Goal: Transaction & Acquisition: Purchase product/service

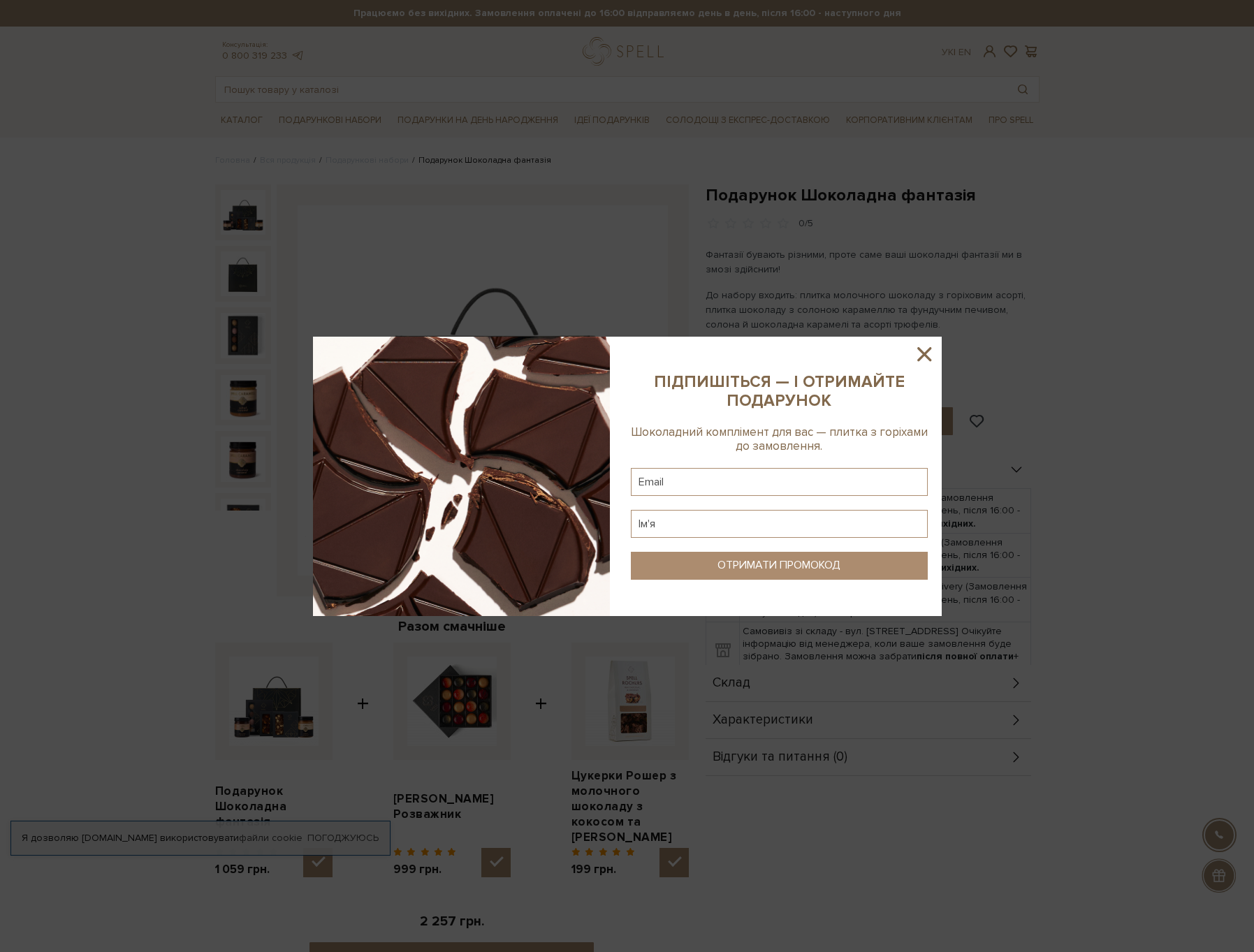
click at [922, 356] on icon at bounding box center [925, 354] width 14 height 14
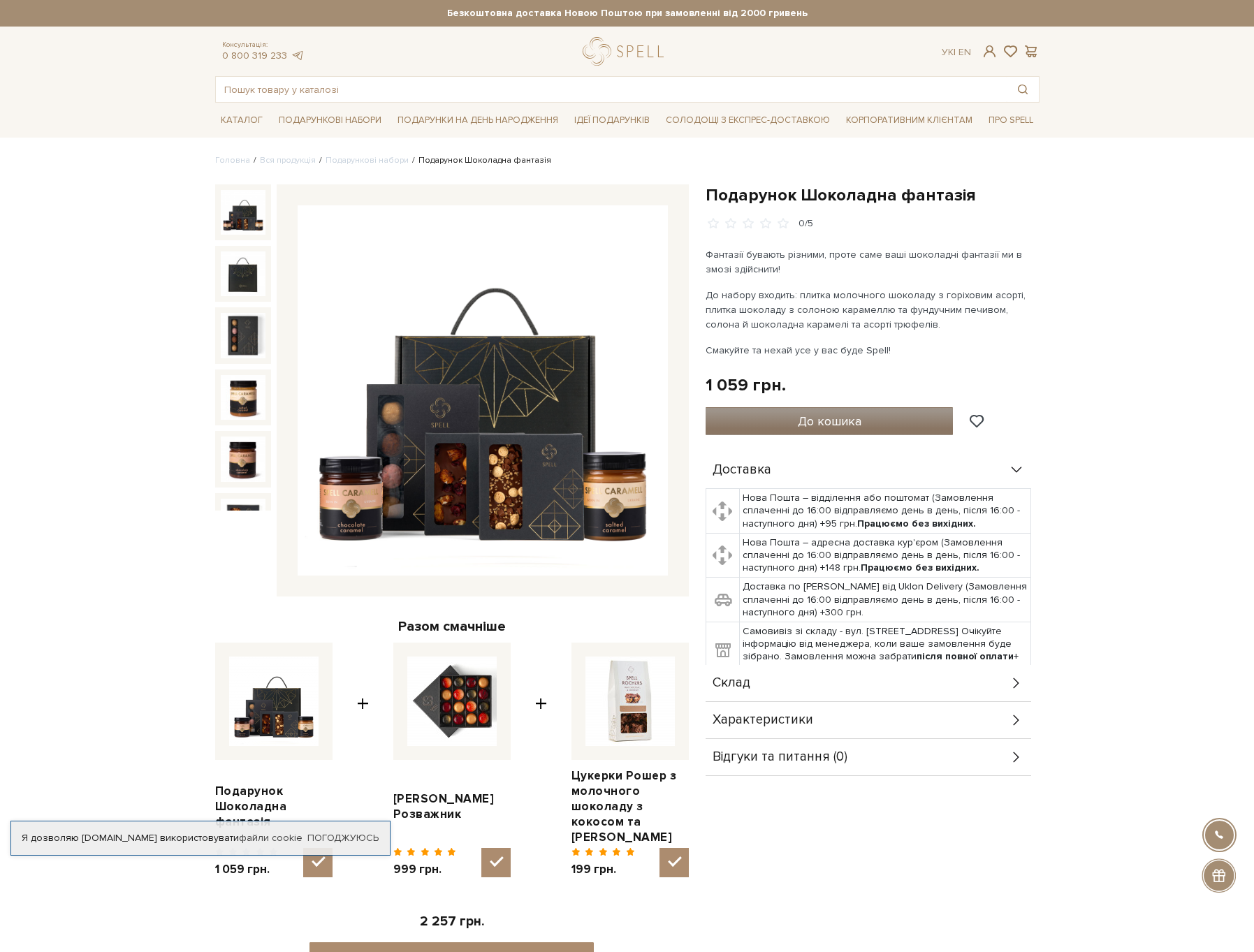
click at [857, 428] on span "До кошика" at bounding box center [829, 421] width 63 height 16
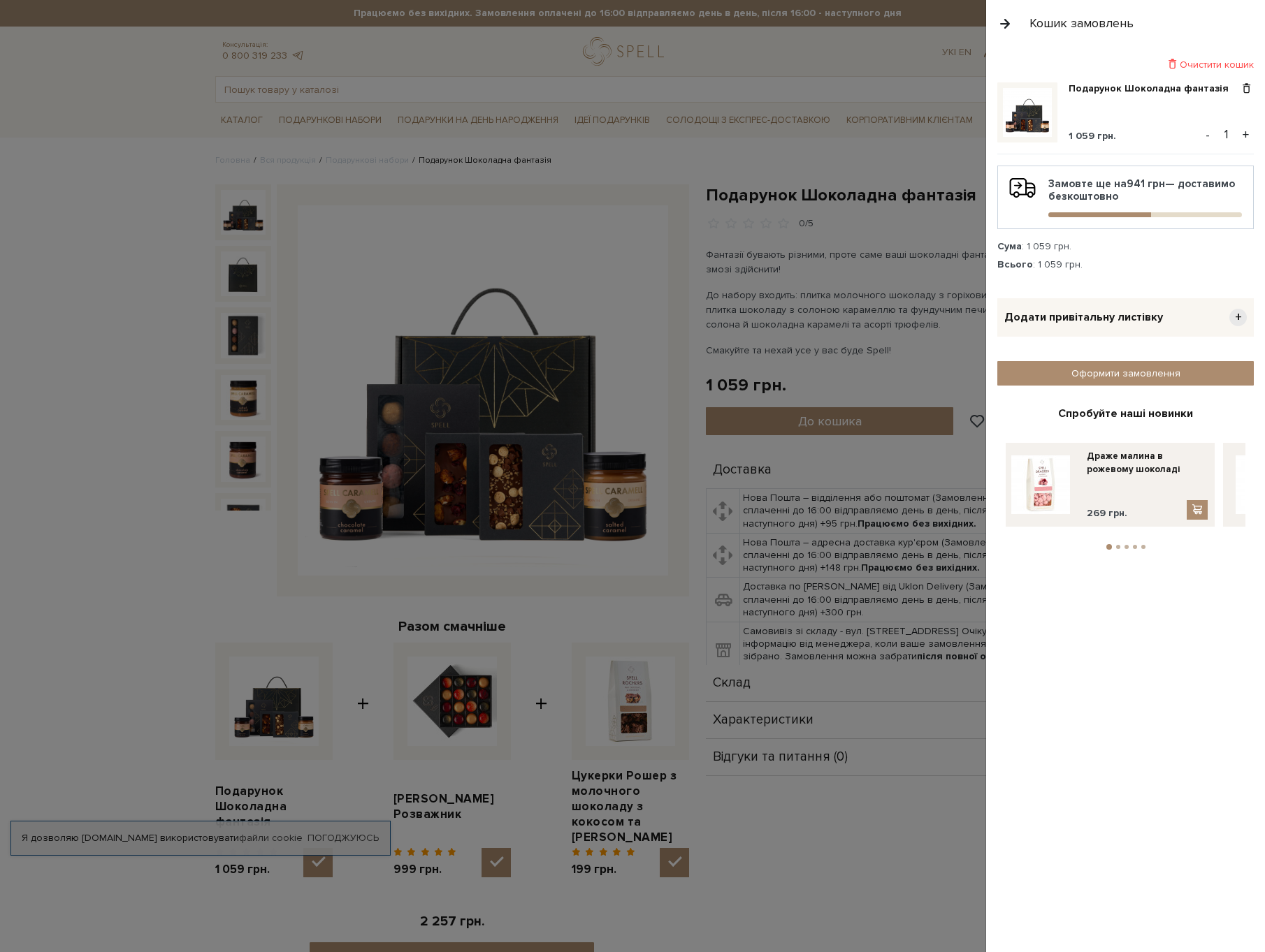
click at [904, 73] on div at bounding box center [632, 476] width 1265 height 952
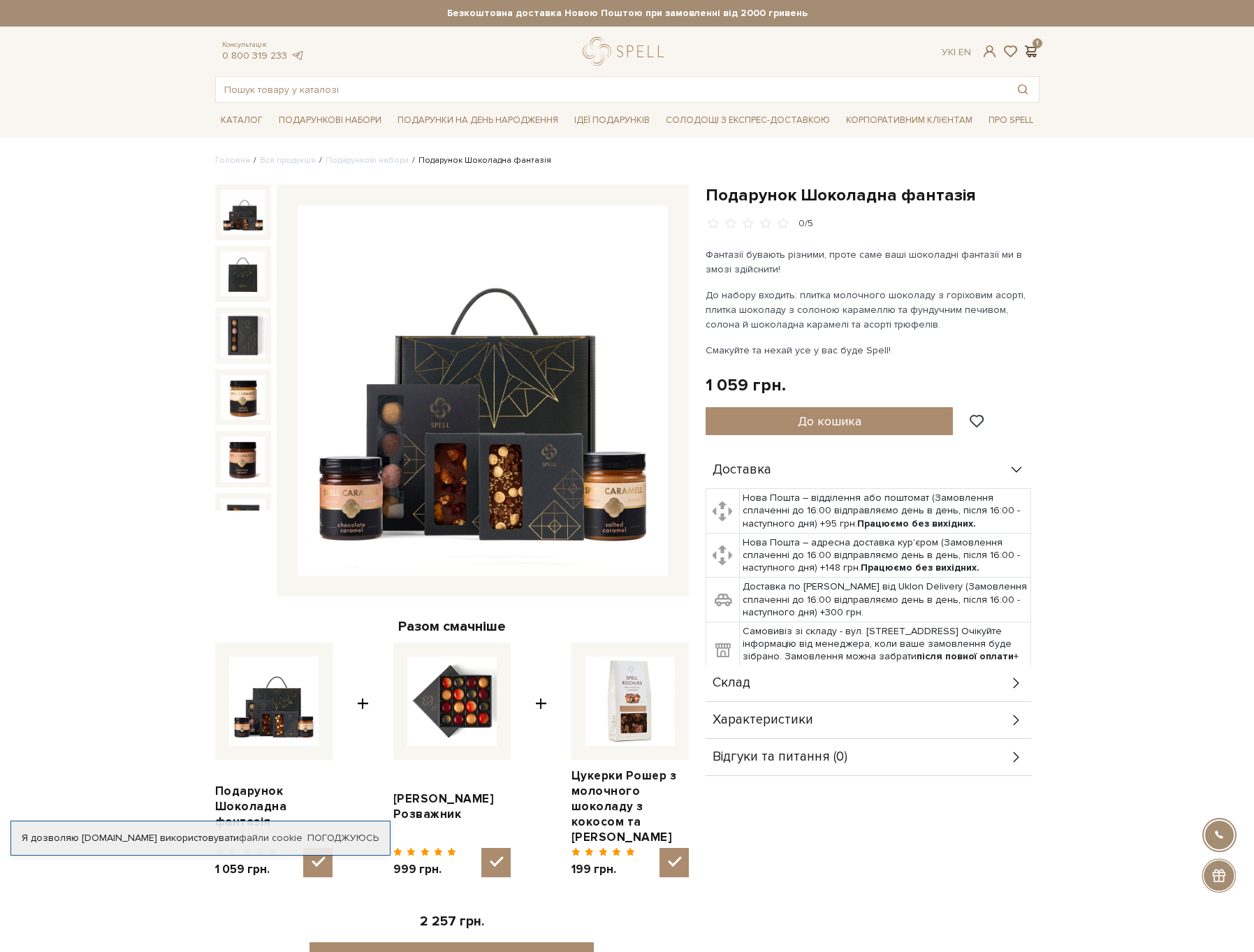
click at [1037, 49] on span at bounding box center [1031, 51] width 16 height 15
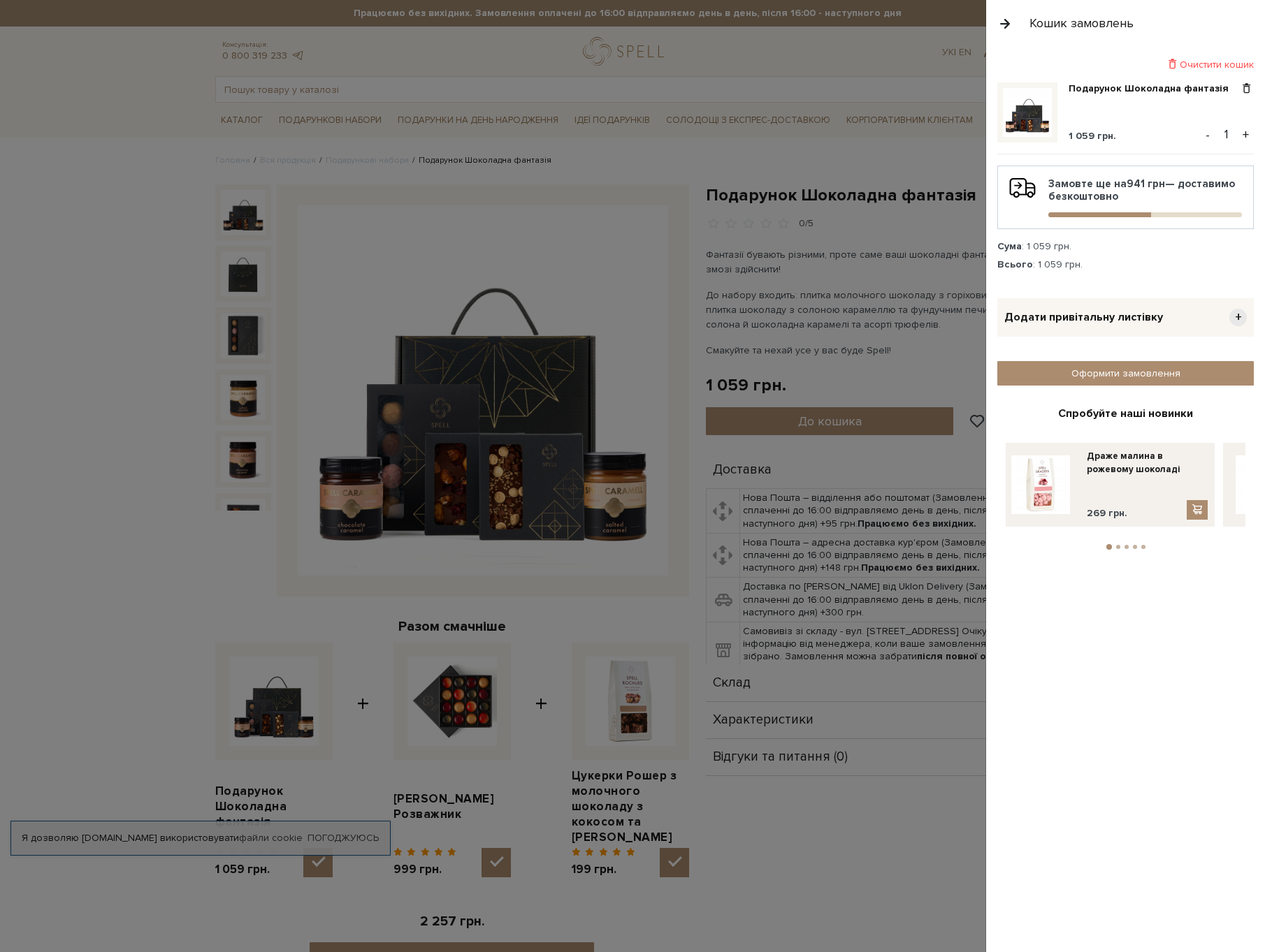
click at [881, 49] on div at bounding box center [632, 476] width 1265 height 952
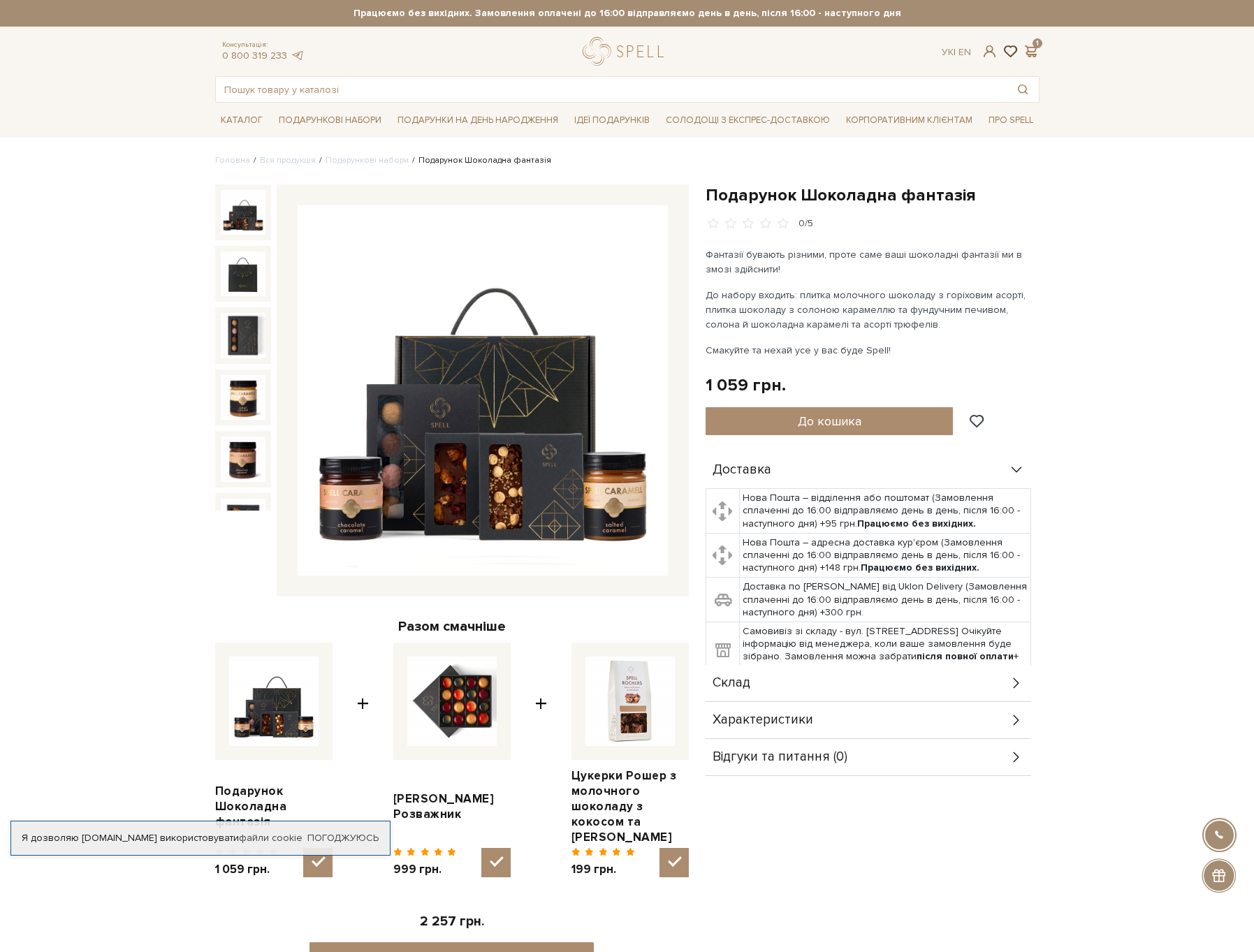
click at [1011, 54] on span at bounding box center [1010, 51] width 16 height 15
click at [991, 52] on span at bounding box center [989, 51] width 16 height 15
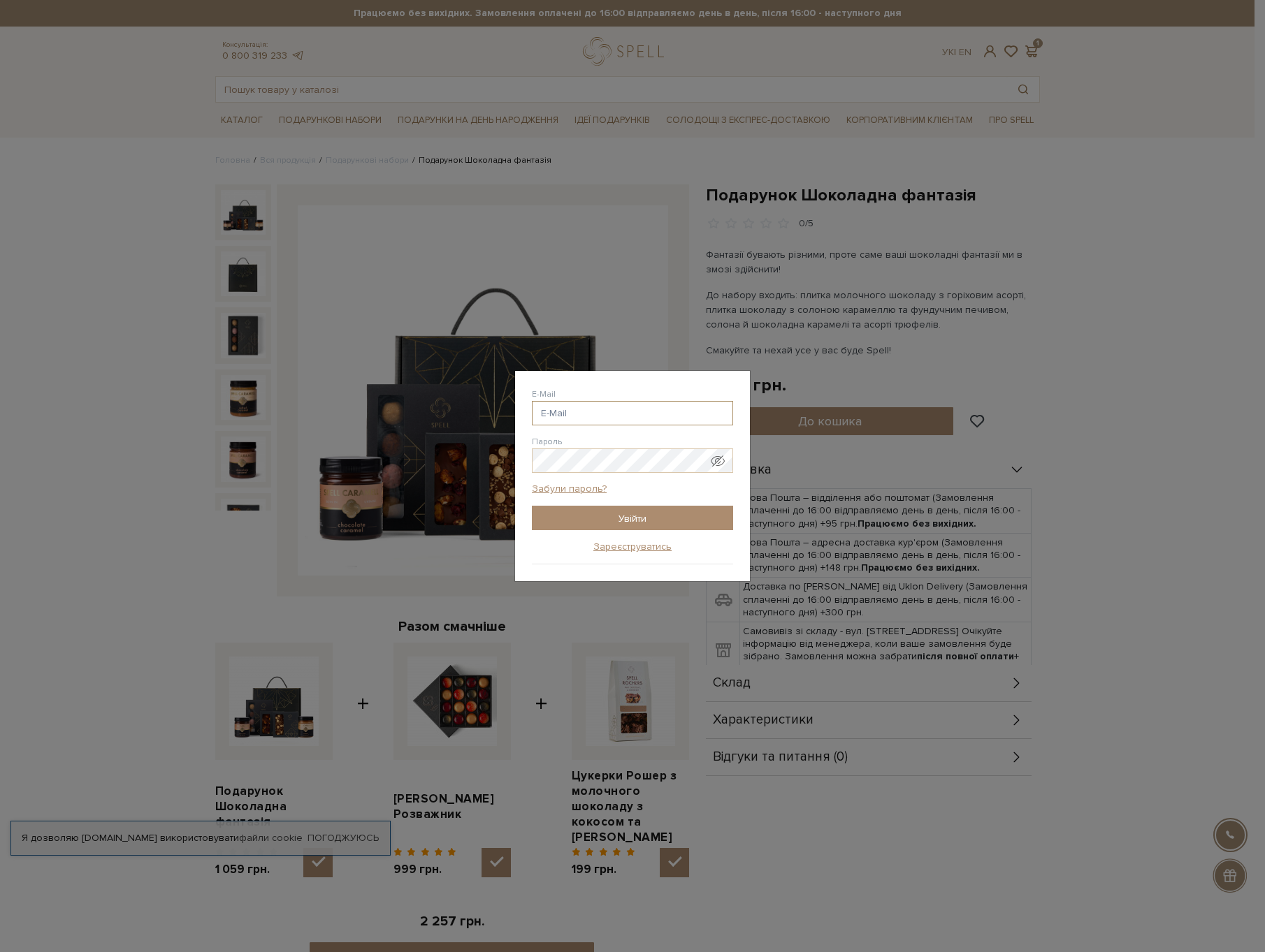
click at [582, 410] on input "E-Mail" at bounding box center [632, 413] width 201 height 24
type input "andrewtivodar@gmail.com"
click at [622, 514] on input "Увійти" at bounding box center [632, 517] width 201 height 24
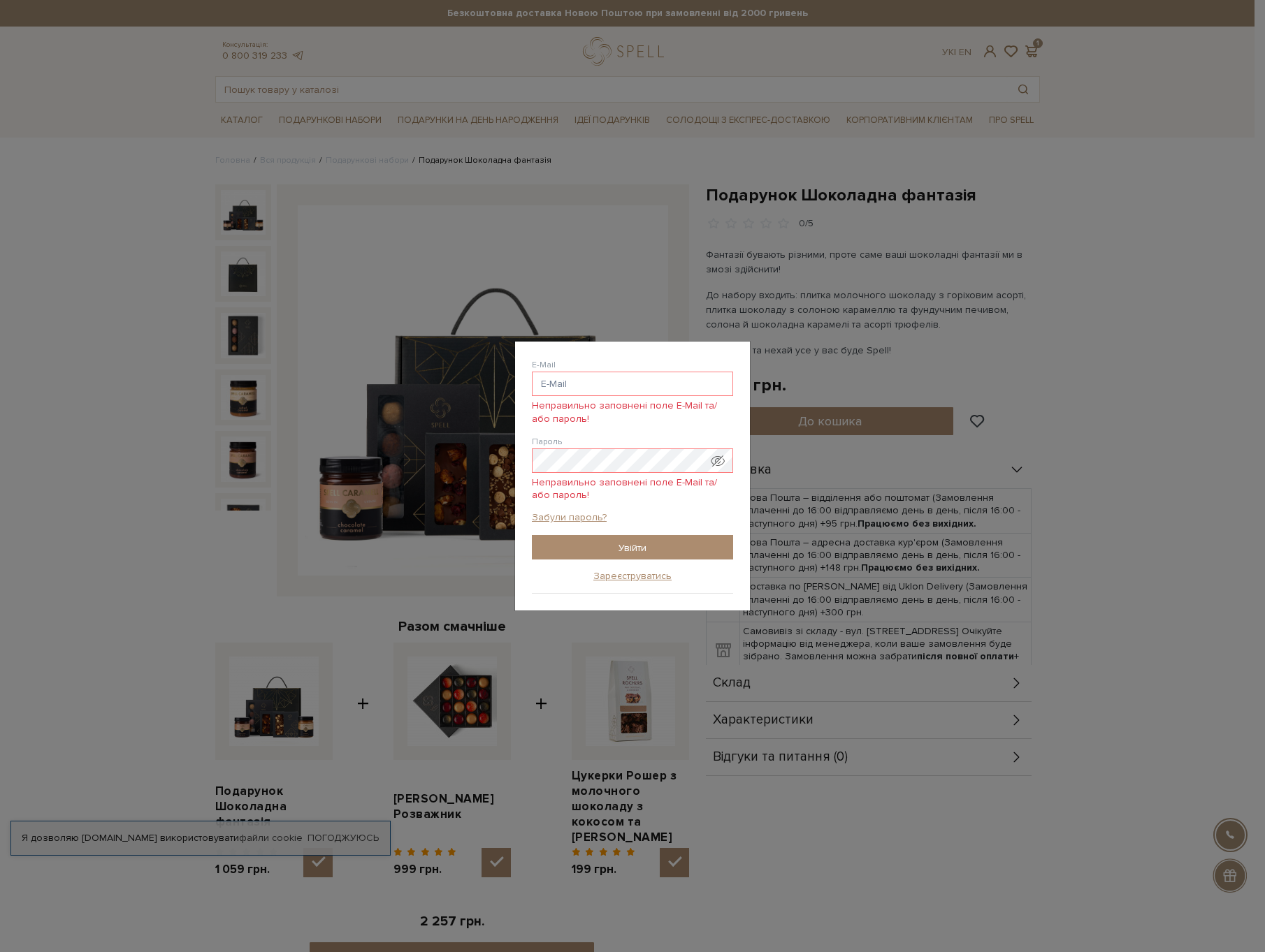
click at [1162, 234] on div "Авторизація E-Mail Неправильно заповнені поле E-Mail та/або пароль! Пароль Непр…" at bounding box center [632, 476] width 1265 height 952
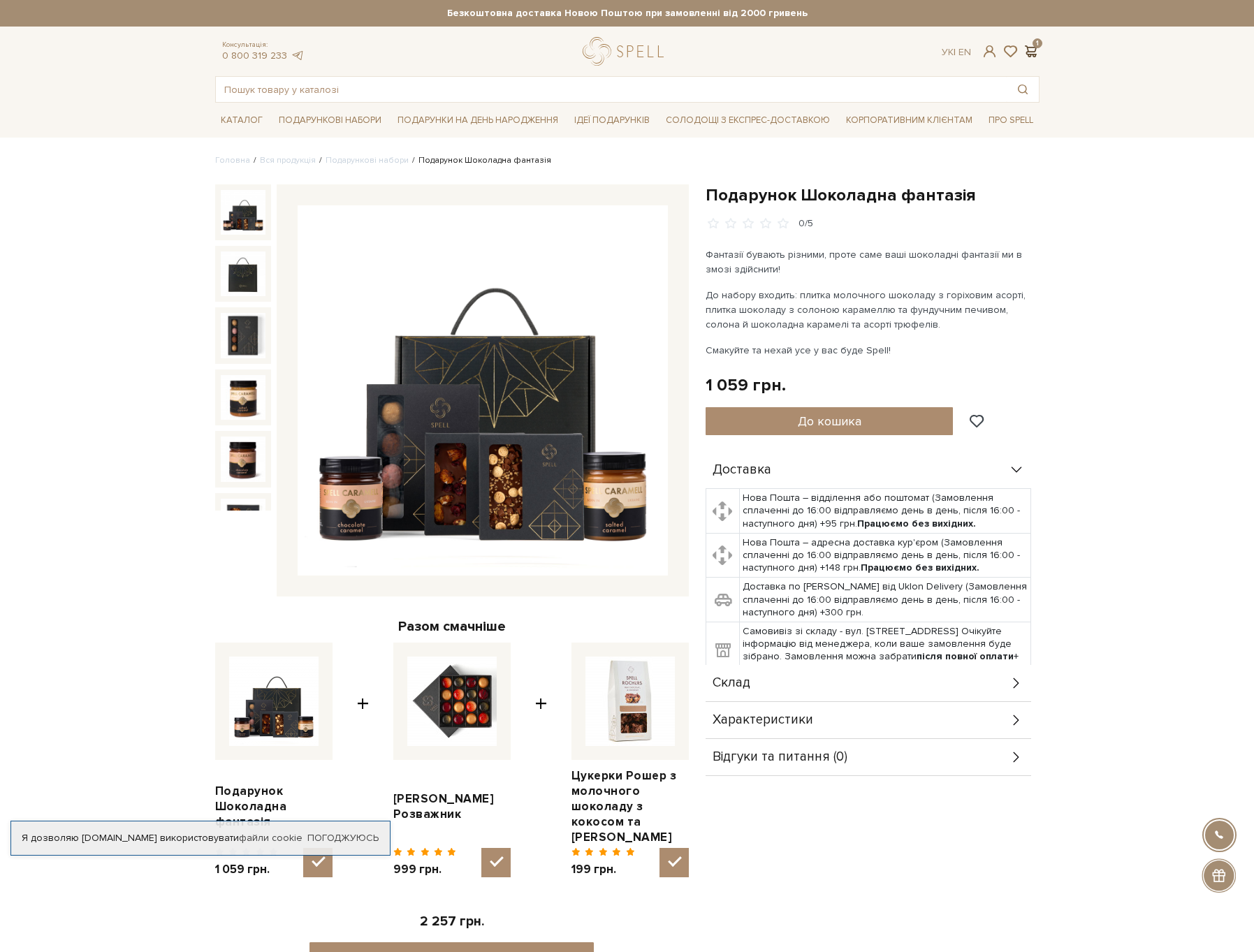
click at [1030, 53] on span at bounding box center [1031, 51] width 16 height 15
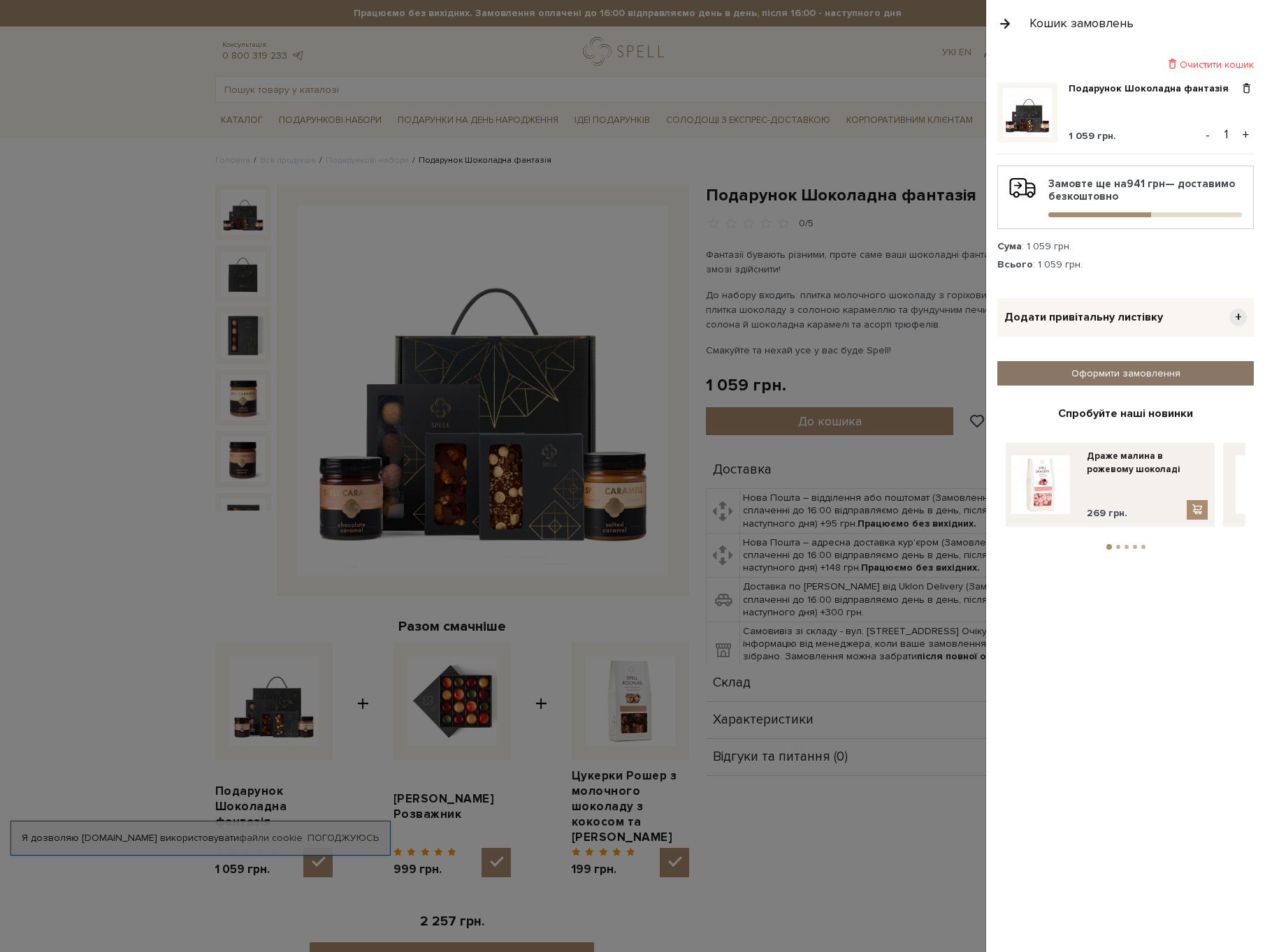
click at [1055, 370] on link "Оформити замовлення" at bounding box center [1126, 373] width 256 height 24
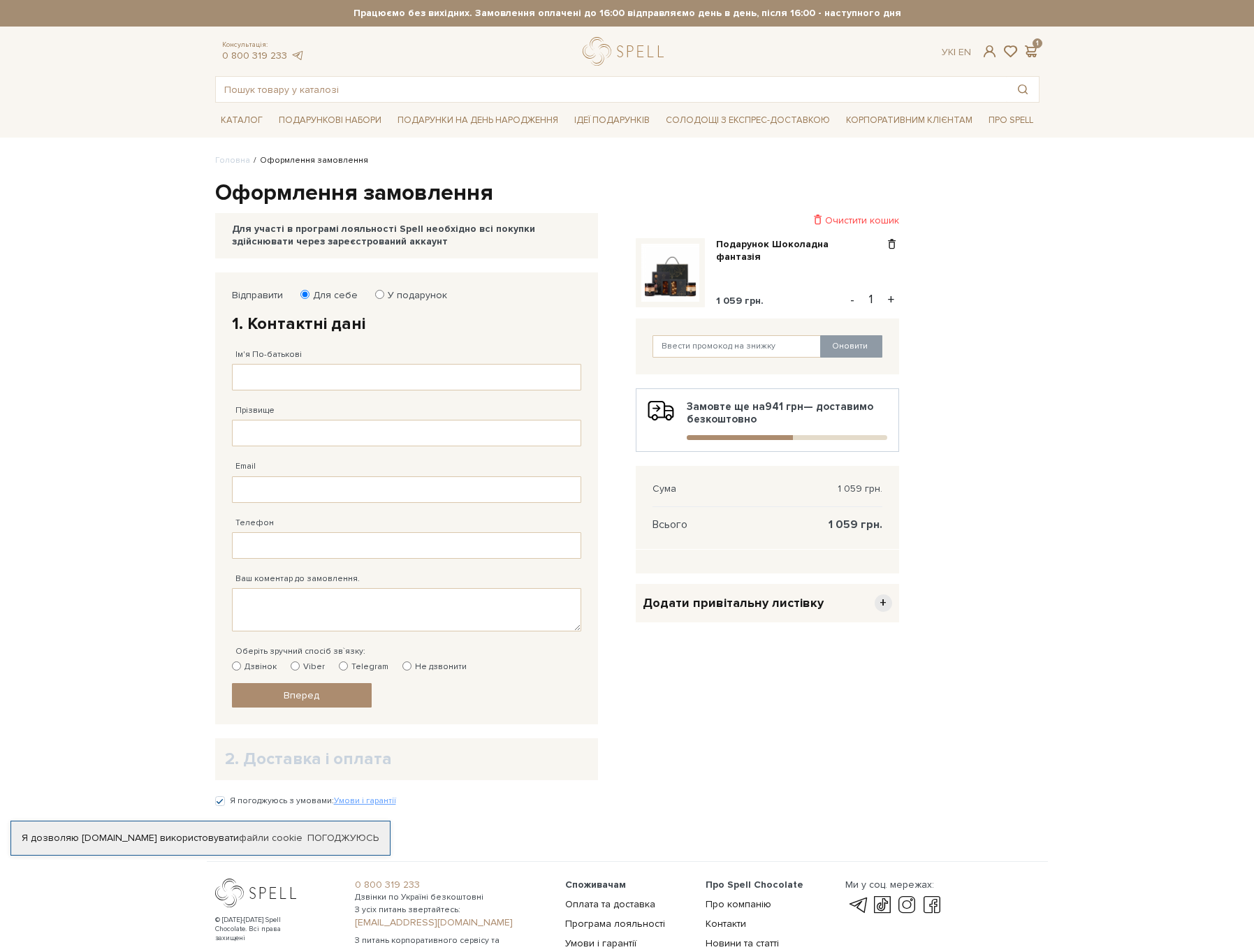
click at [371, 289] on div "Для себе У подарунок" at bounding box center [375, 295] width 143 height 13
click at [378, 299] on input "У подарунок" at bounding box center [380, 295] width 9 height 9
radio input "true"
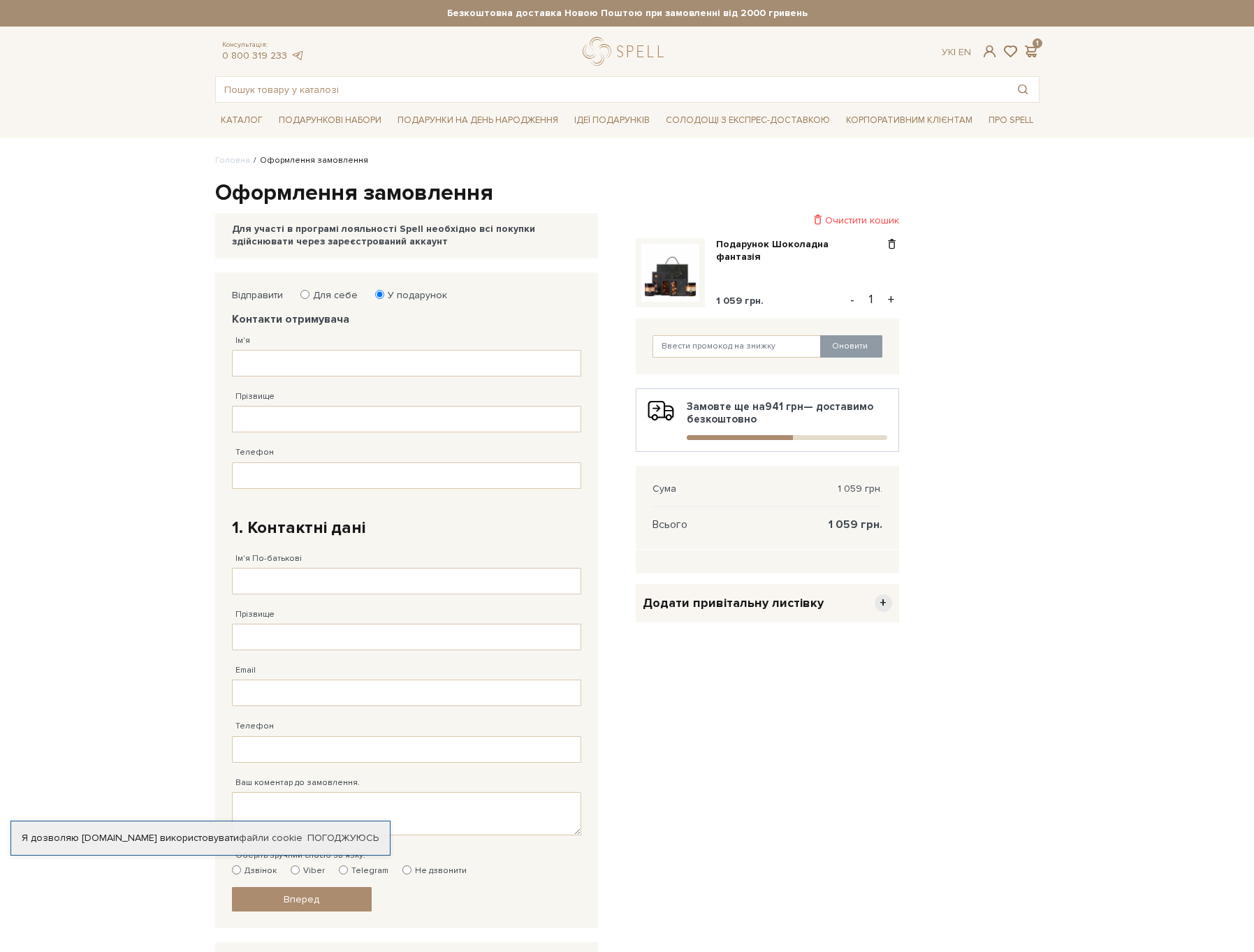
click at [314, 294] on label "Для себе" at bounding box center [331, 295] width 54 height 13
click at [310, 294] on input "Для себе" at bounding box center [305, 295] width 9 height 9
radio input "true"
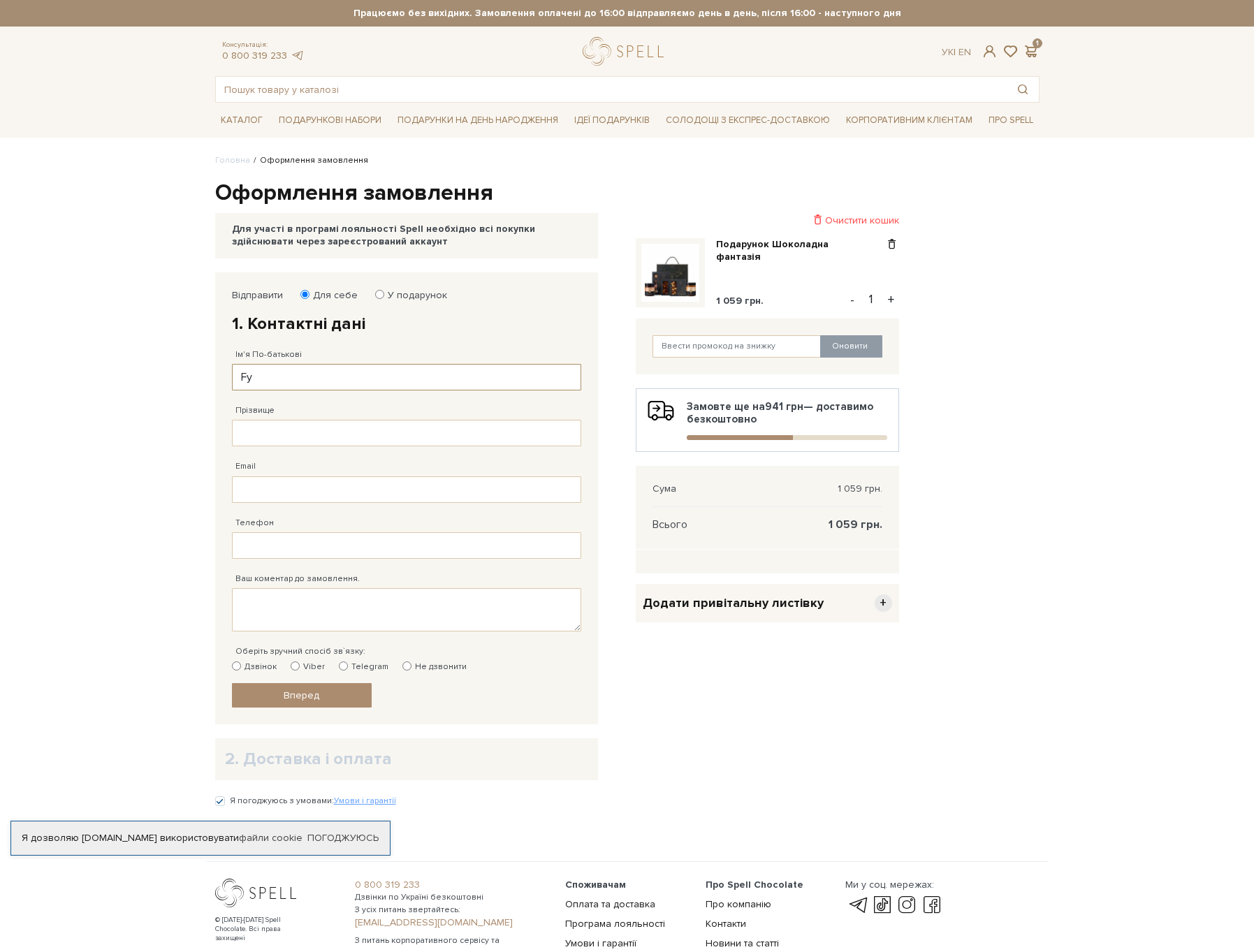
type input "F"
type input "[PERSON_NAME]"
type input "Тиводар"
type input "Тиводарф"
type input "andrewtivodar@gmail.com"
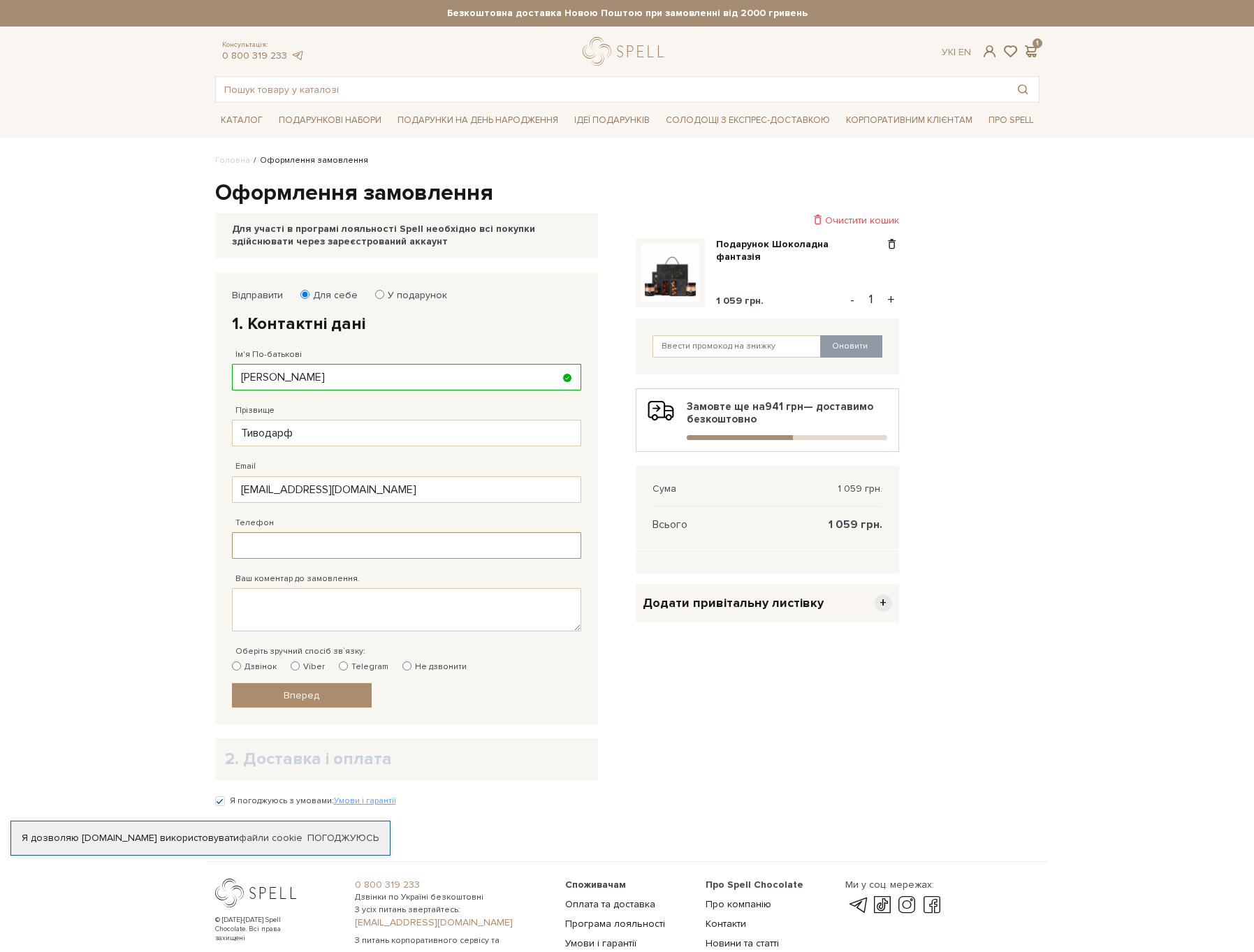
type input "Тиводарф"
type input "38 (977) 572 89 2_"
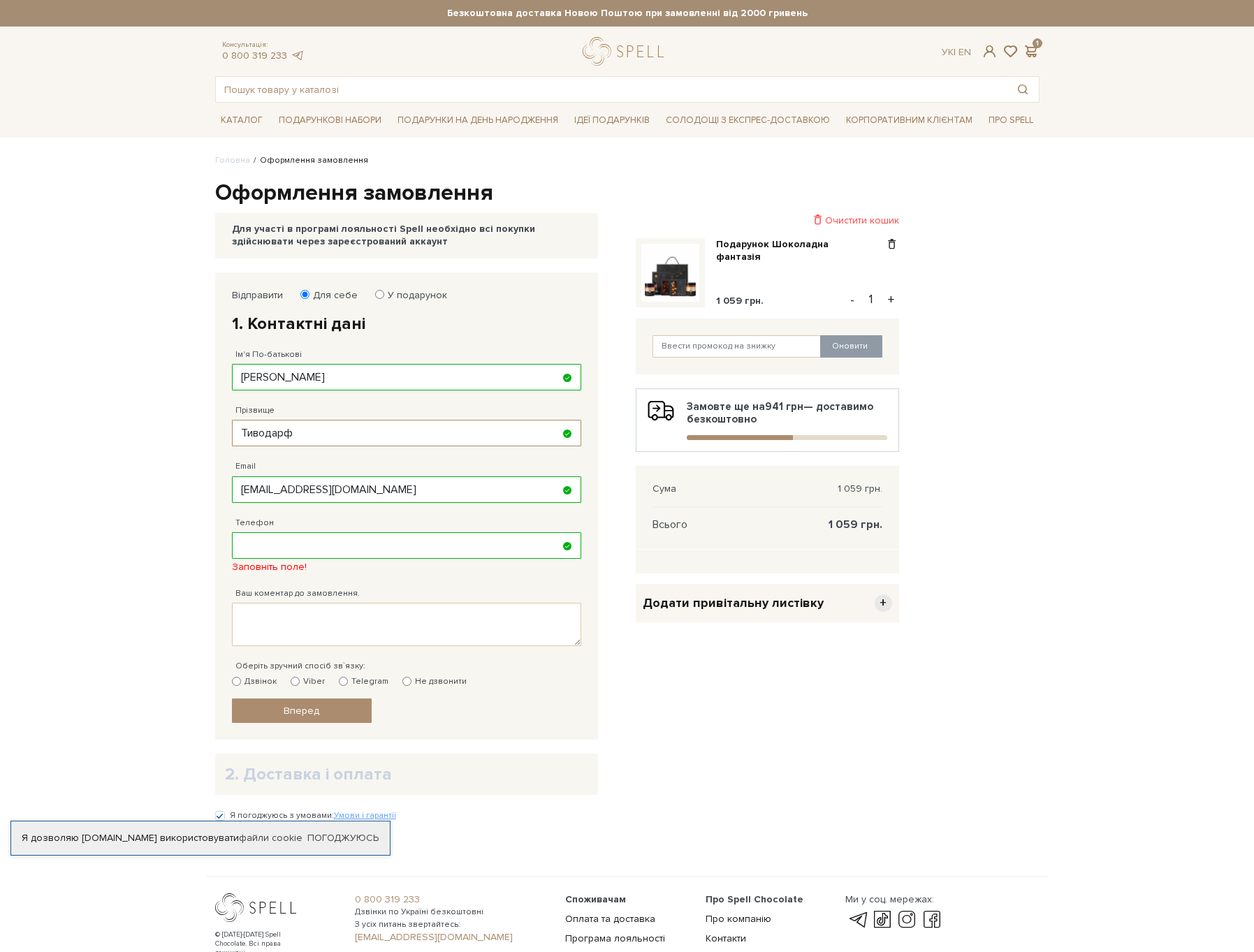
click at [339, 438] on input "Тиводарф" at bounding box center [407, 433] width 349 height 27
type input "Тиводар"
click at [263, 542] on input "Телефон" at bounding box center [407, 546] width 349 height 27
type input "38 (097) 757 28 92"
click at [156, 585] on body "Подарункові набори SALE Корпоративним клієнтам Доставка і оплата Консультація: …" at bounding box center [627, 529] width 1254 height 1058
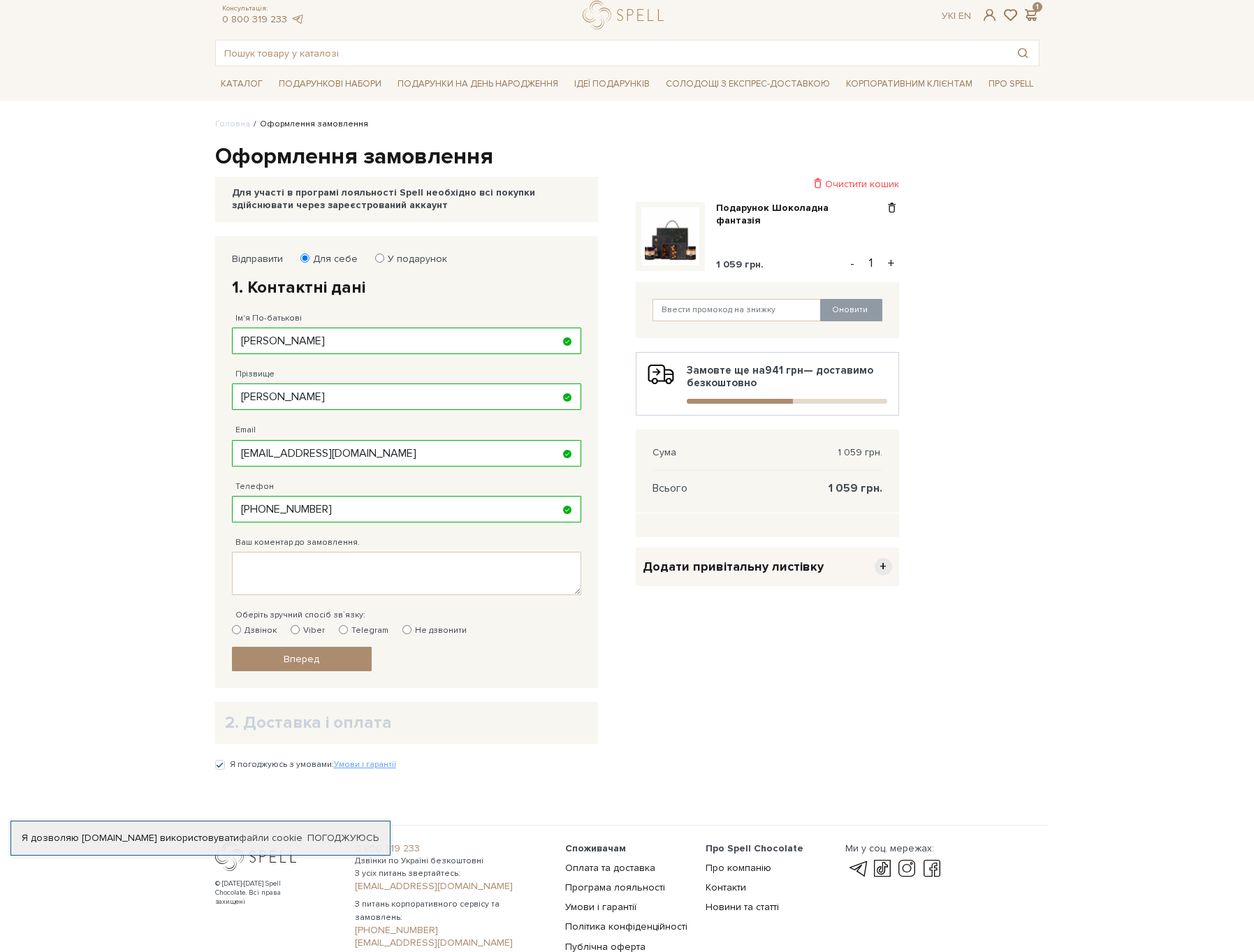
scroll to position [37, 0]
click at [202, 661] on body "Подарункові набори SALE Корпоративним клієнтам Доставка і оплата Консультація: …" at bounding box center [627, 485] width 1254 height 1043
drag, startPoint x: 210, startPoint y: 653, endPoint x: 144, endPoint y: 615, distance: 76.2
click at [210, 653] on div "Відправити Для себе У подарунок 1. Контактні дані Ім'я По-батькові Андрій Запов…" at bounding box center [417, 505] width 421 height 540
click at [403, 628] on input "Не дзвонити" at bounding box center [407, 629] width 9 height 9
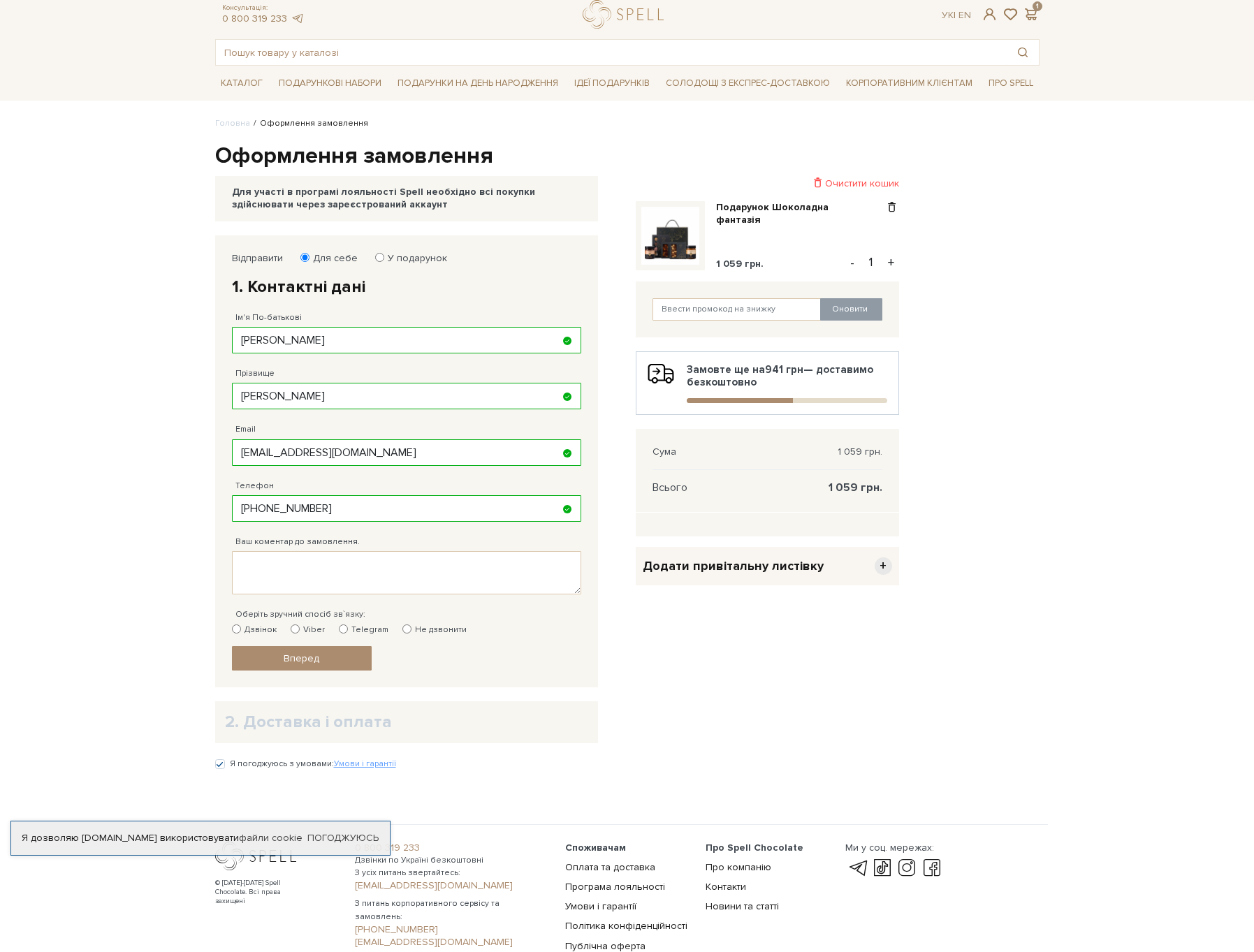
radio input "true"
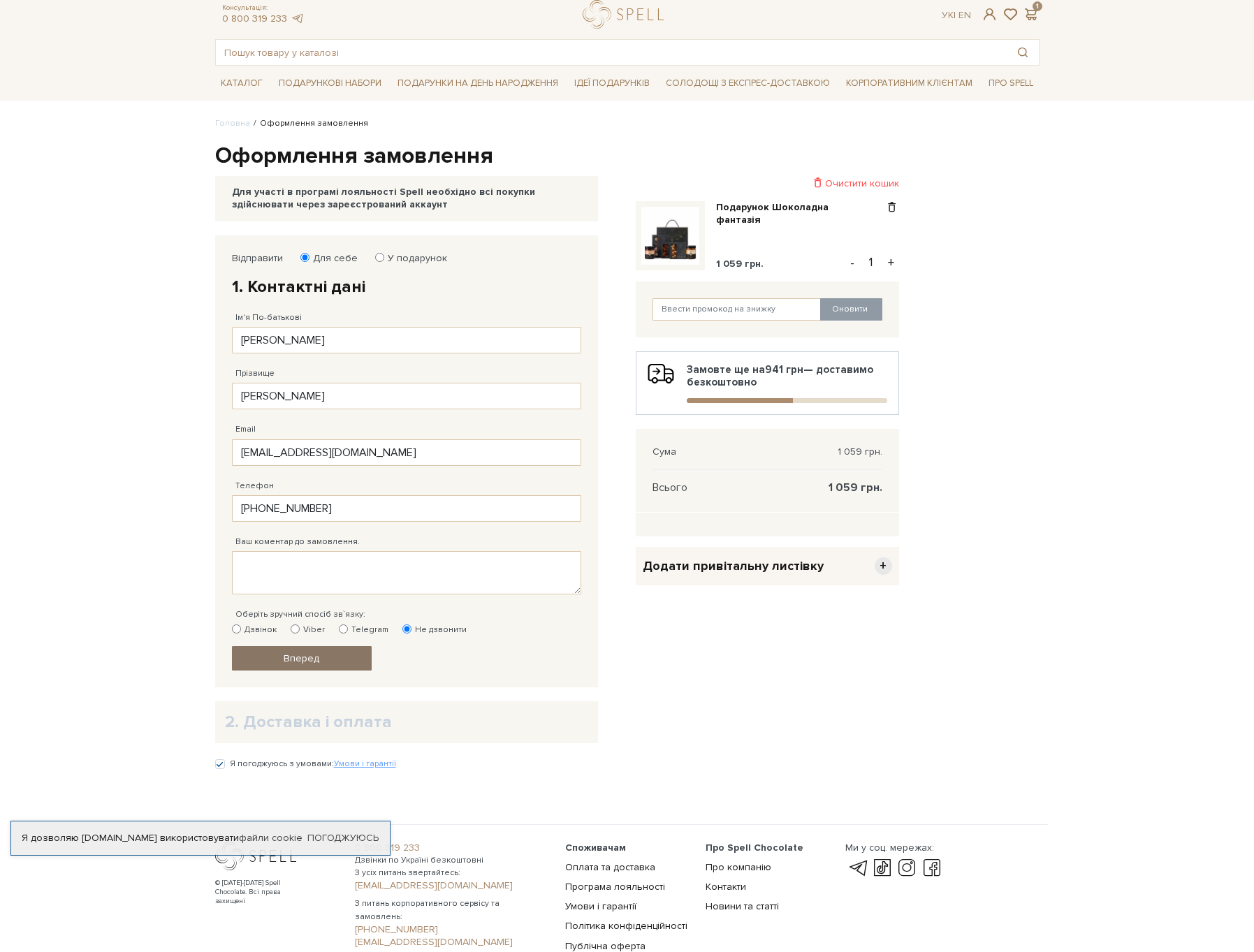
click at [316, 663] on link "Вперед" at bounding box center [302, 658] width 140 height 24
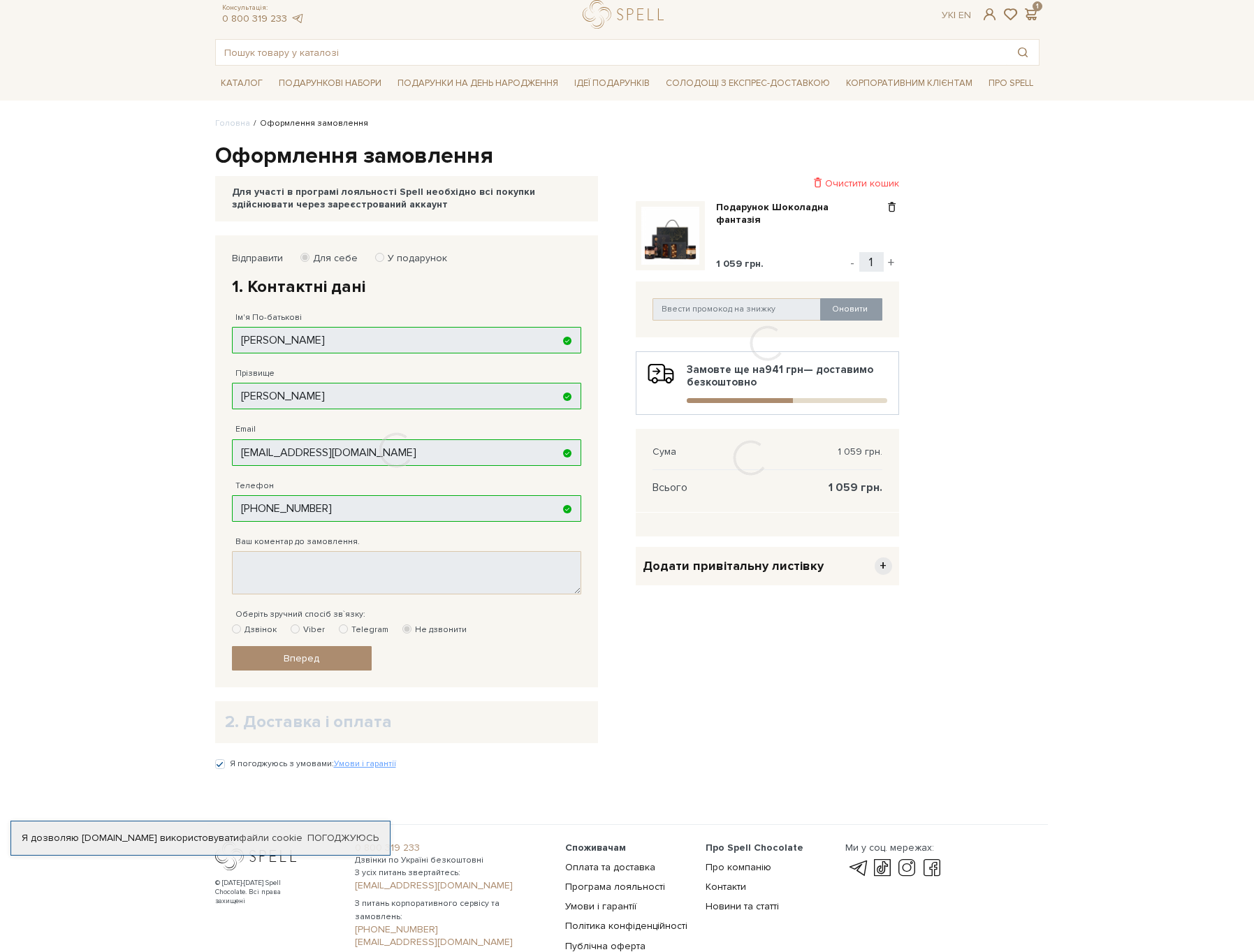
scroll to position [71, 0]
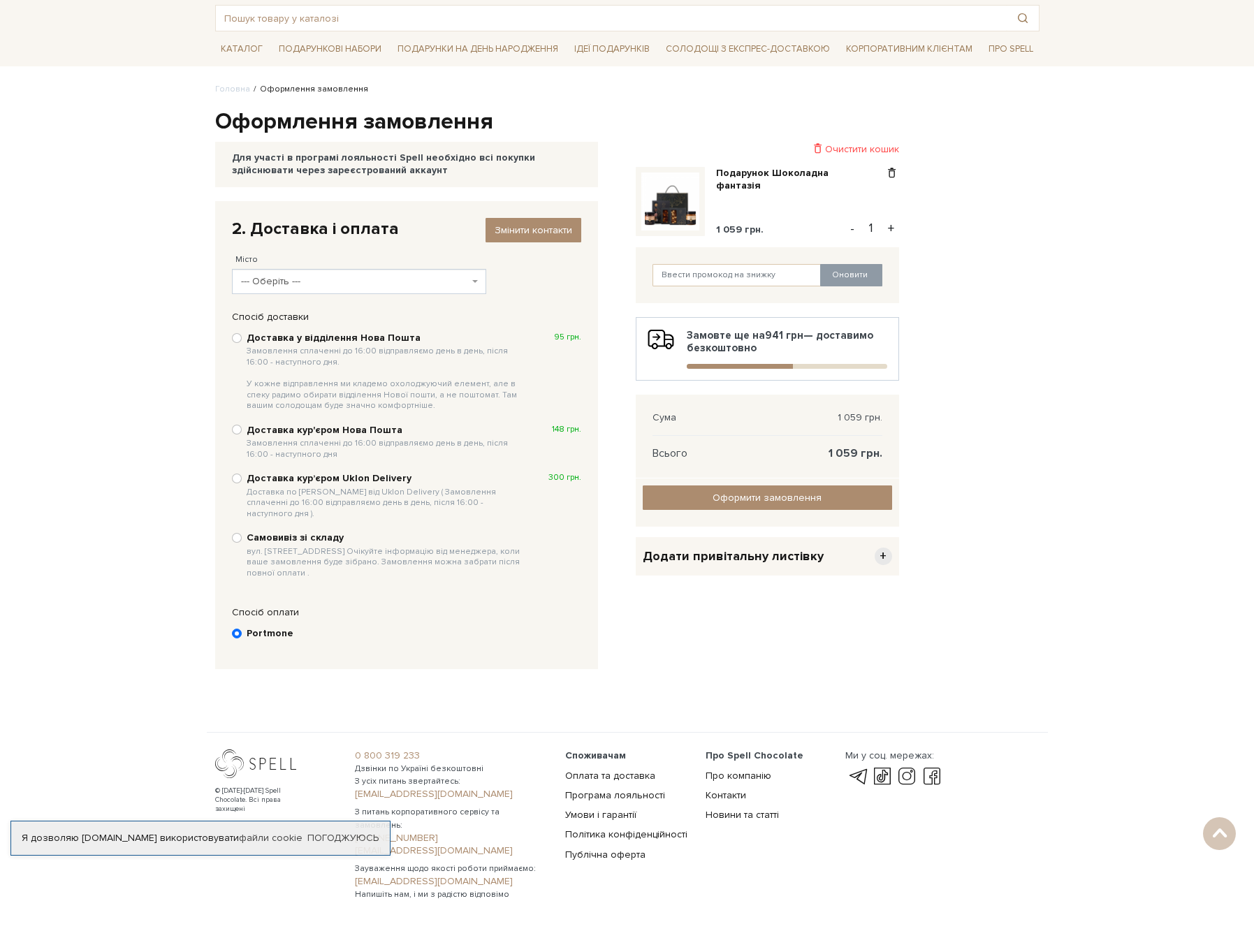
click at [324, 284] on span "--- Оберіть ---" at bounding box center [355, 281] width 228 height 14
type input "тяч"
select select "Тячів"
click at [285, 149] on div "Для участі в програмі лояльності Spell необхідно всі покупки здійснювати через …" at bounding box center [407, 163] width 383 height 45
click at [293, 160] on div "Для участі в програмі лояльності Spell необхідно всі покупки здійснювати через …" at bounding box center [407, 164] width 349 height 25
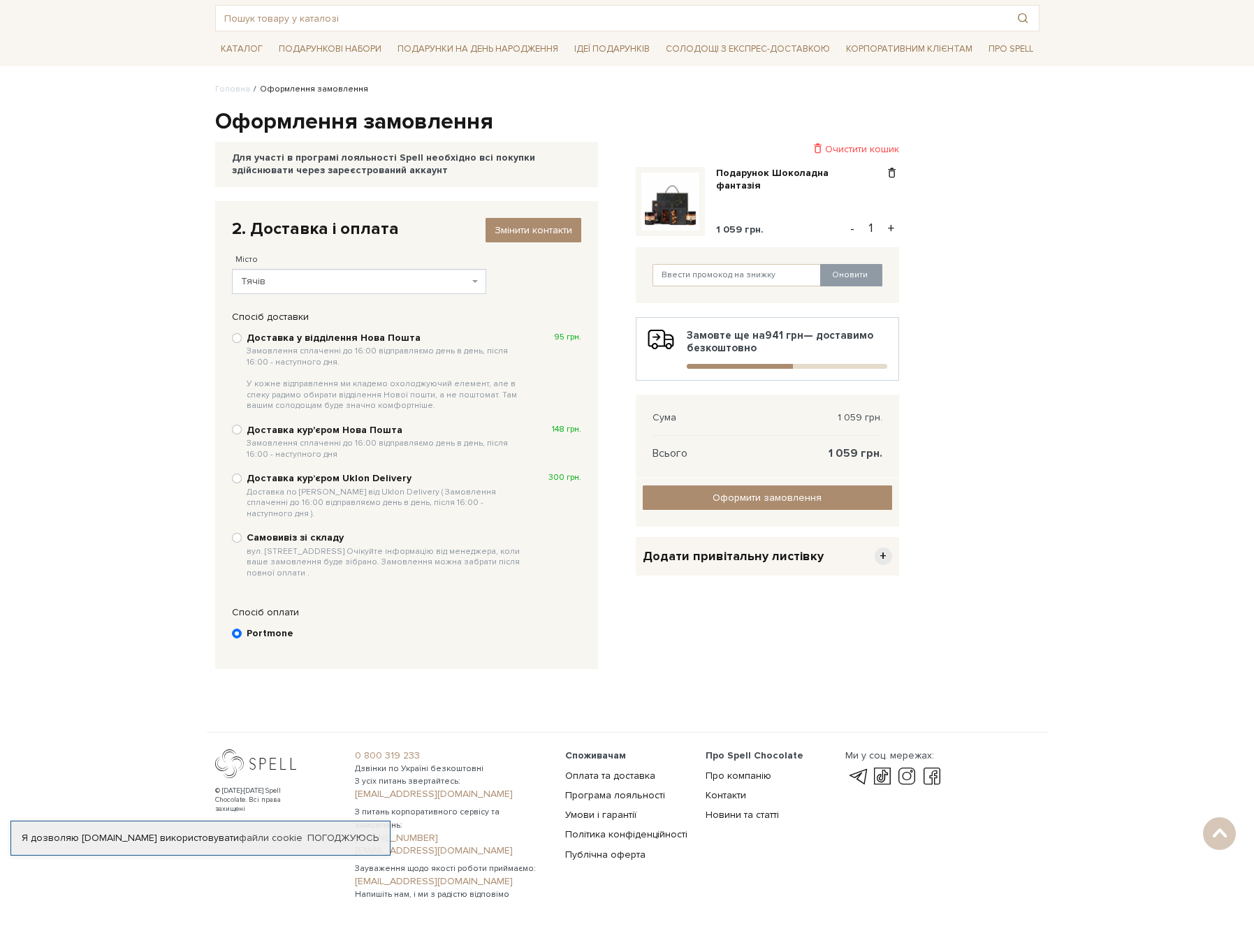
scroll to position [37, 0]
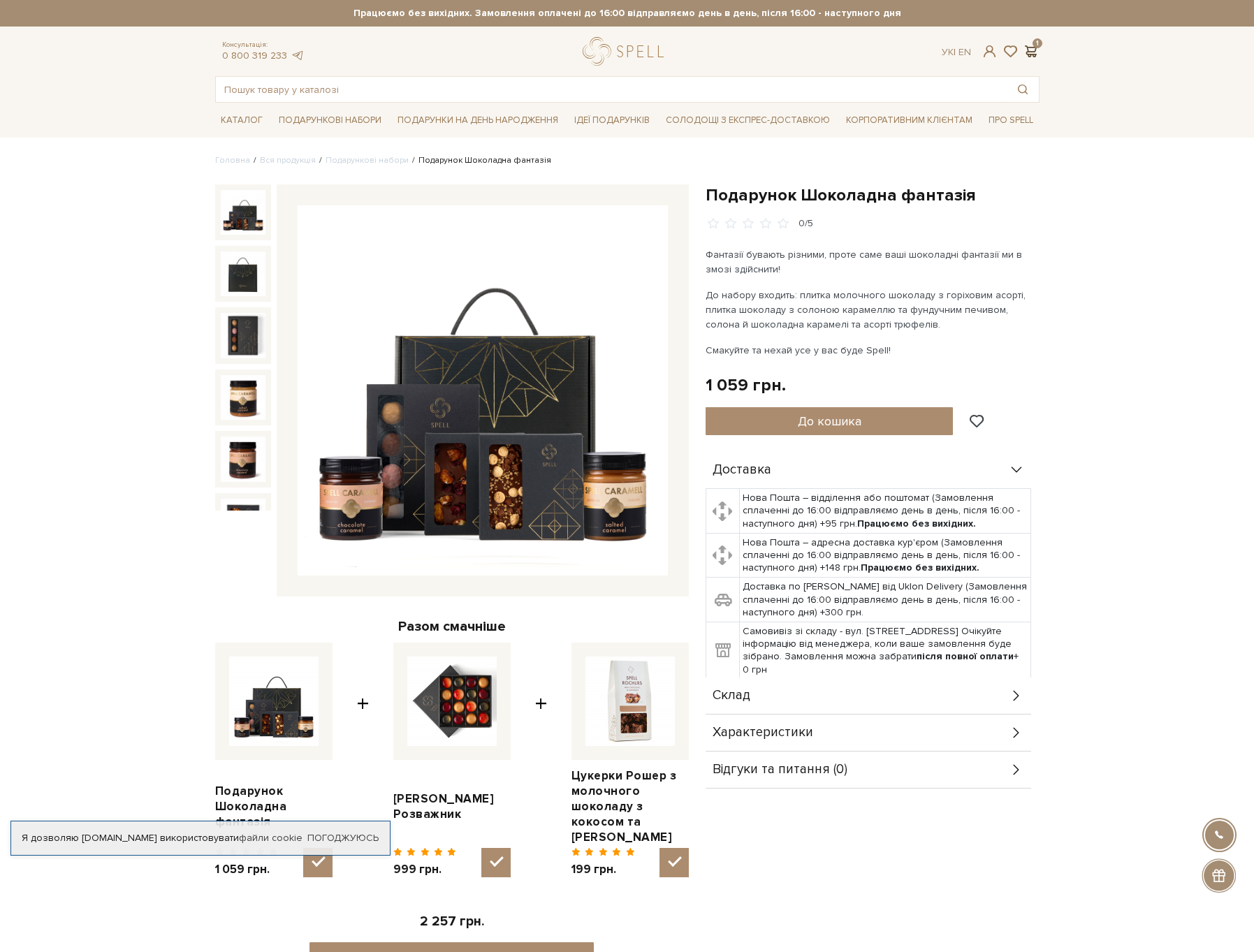
click at [1025, 48] on span at bounding box center [1031, 51] width 16 height 15
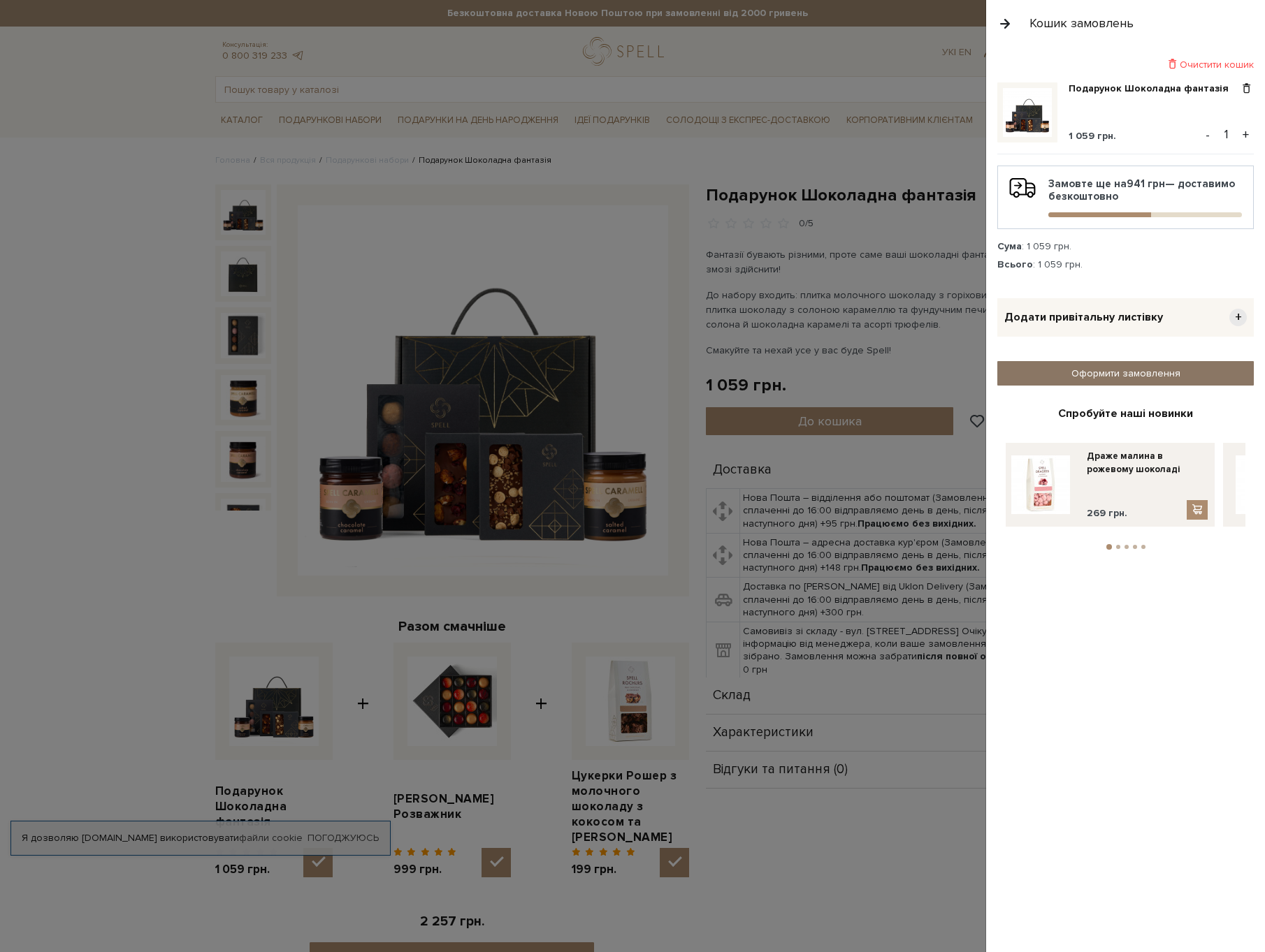
click at [1116, 374] on link "Оформити замовлення" at bounding box center [1126, 373] width 256 height 24
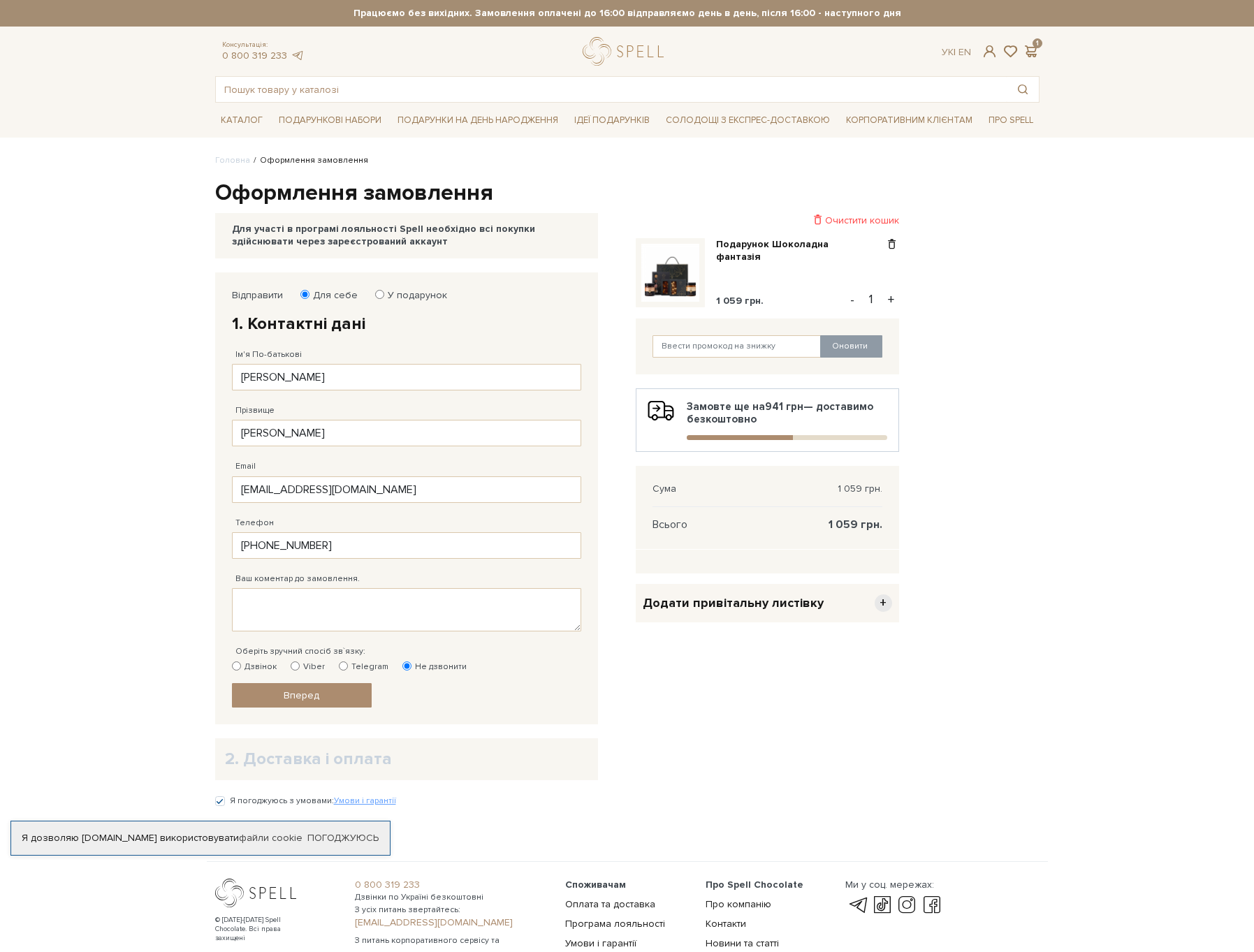
click at [378, 293] on input "У подарунок" at bounding box center [380, 295] width 9 height 9
radio input "true"
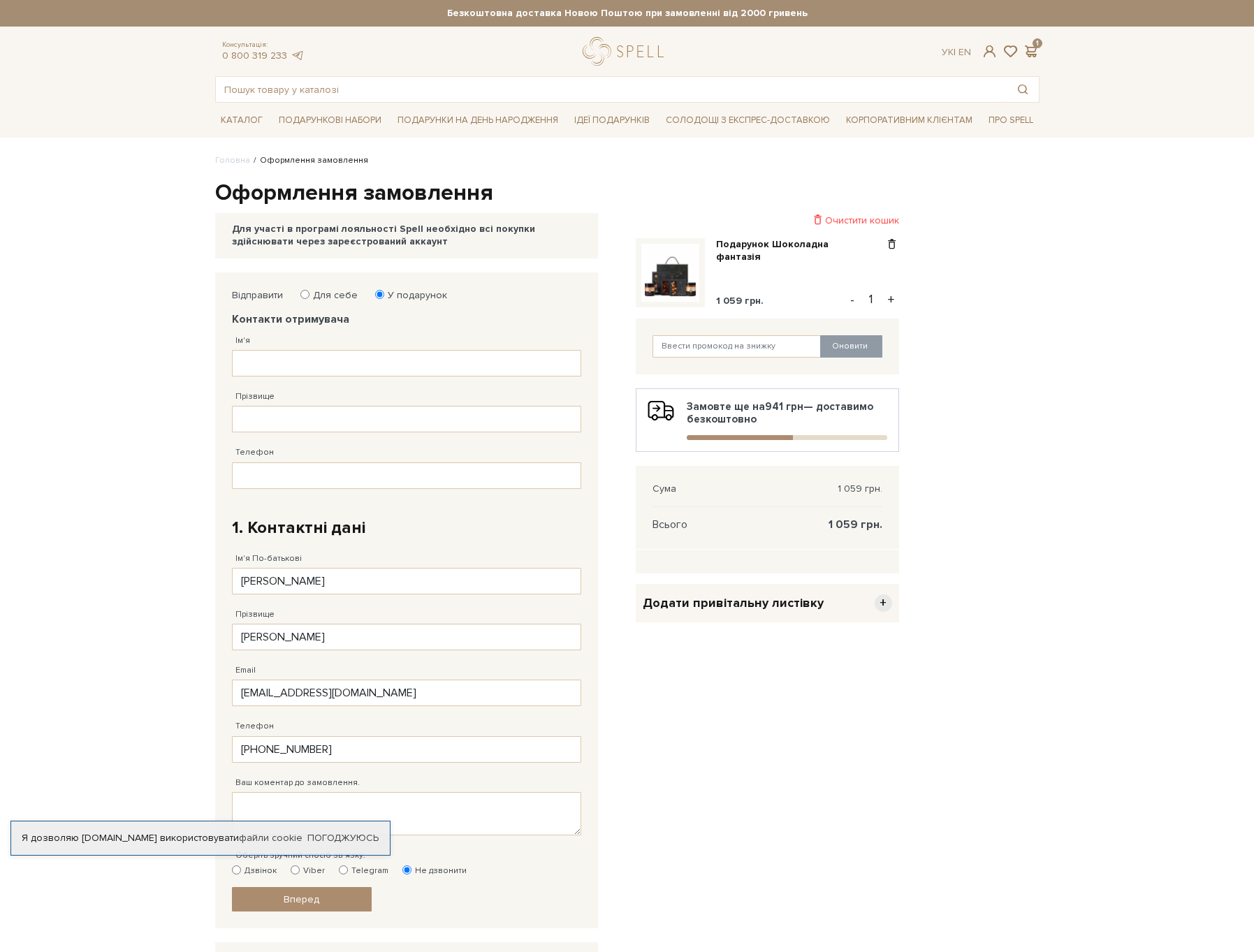
click at [308, 295] on label "Для себе" at bounding box center [331, 295] width 54 height 13
click at [308, 295] on input "Для себе" at bounding box center [305, 295] width 9 height 9
radio input "true"
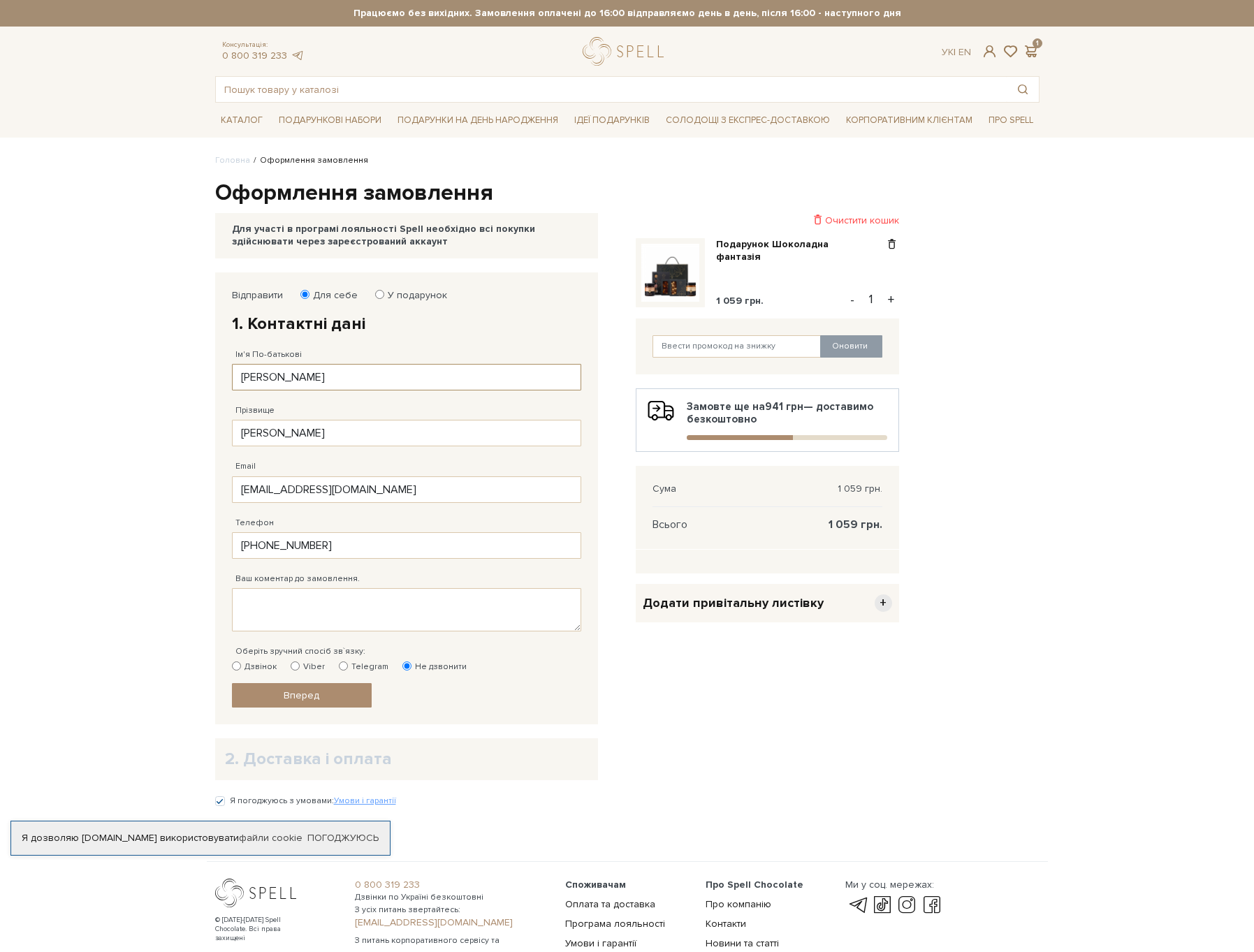
click at [249, 374] on input "Андрій" at bounding box center [407, 378] width 349 height 27
type input "Яна"
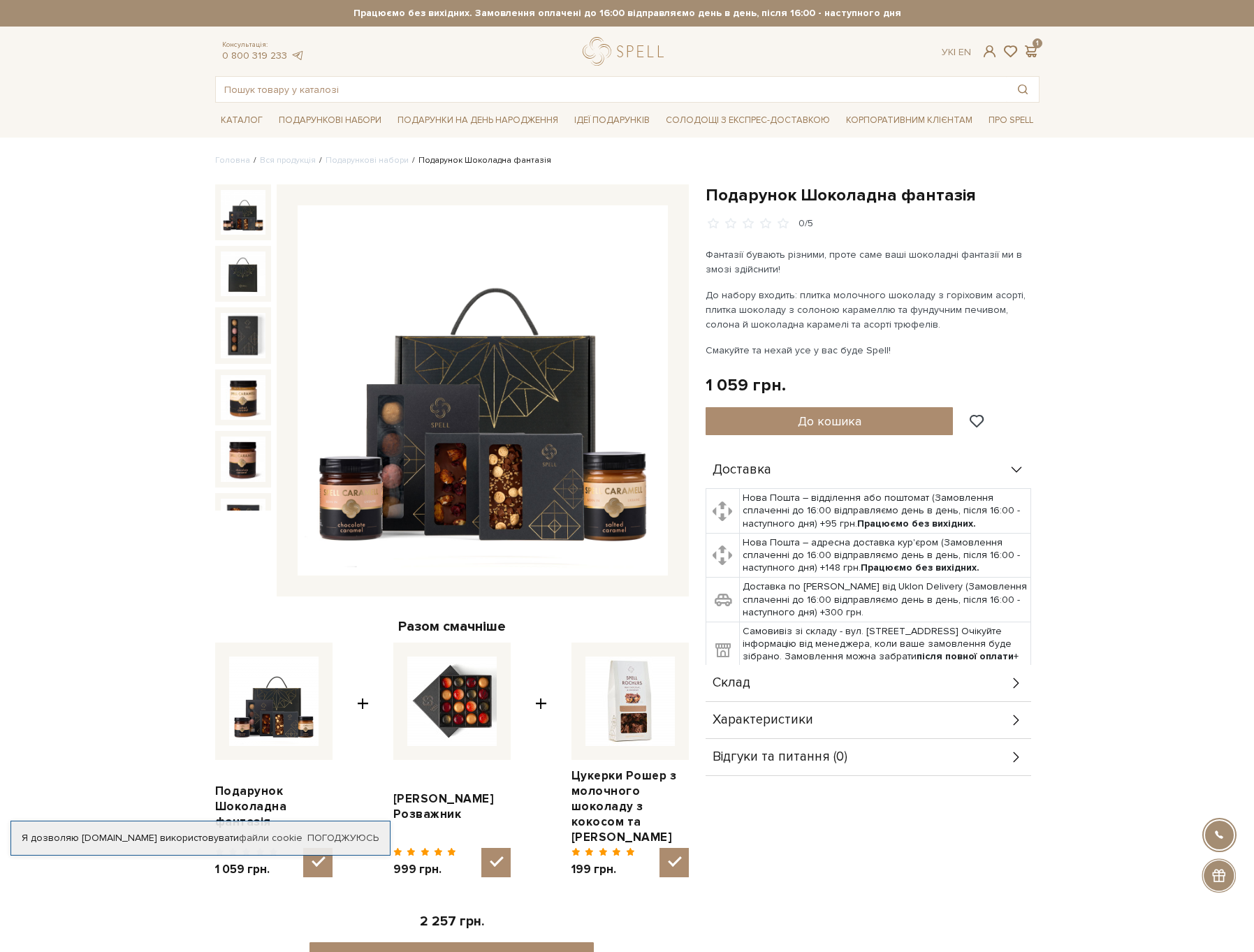
click at [481, 479] on img at bounding box center [483, 391] width 371 height 370
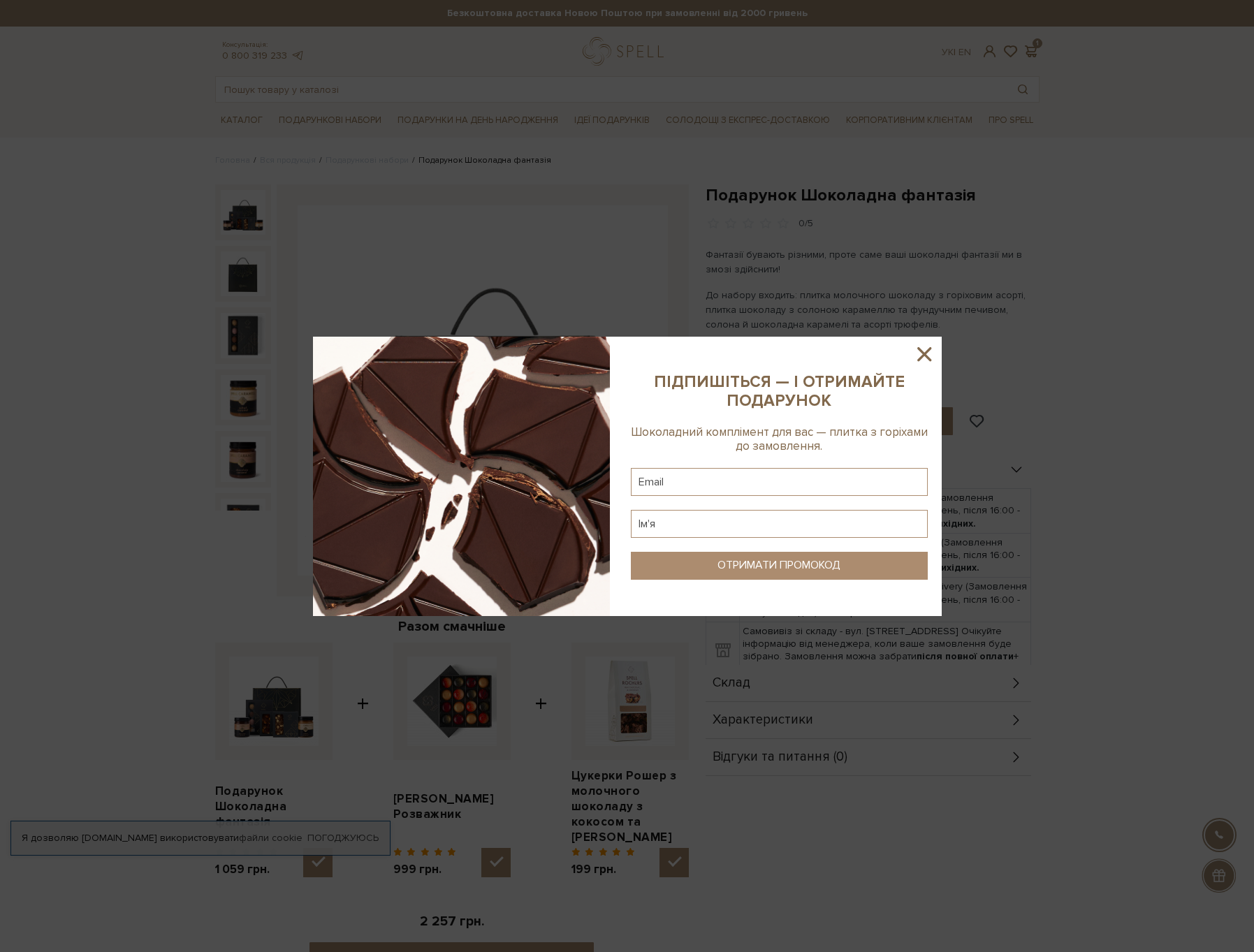
click at [928, 358] on icon at bounding box center [925, 354] width 14 height 14
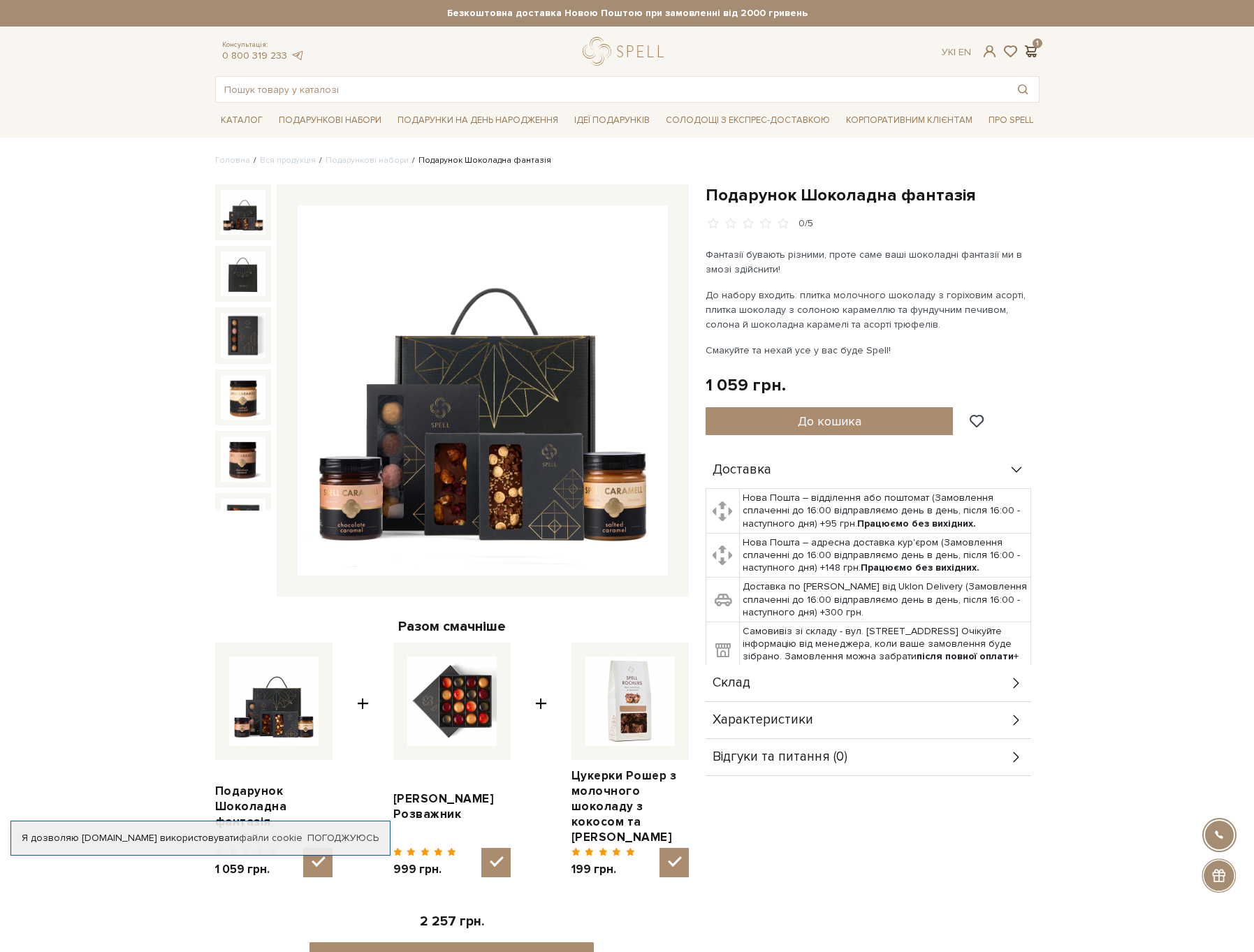
click at [1039, 51] on span at bounding box center [1031, 51] width 16 height 15
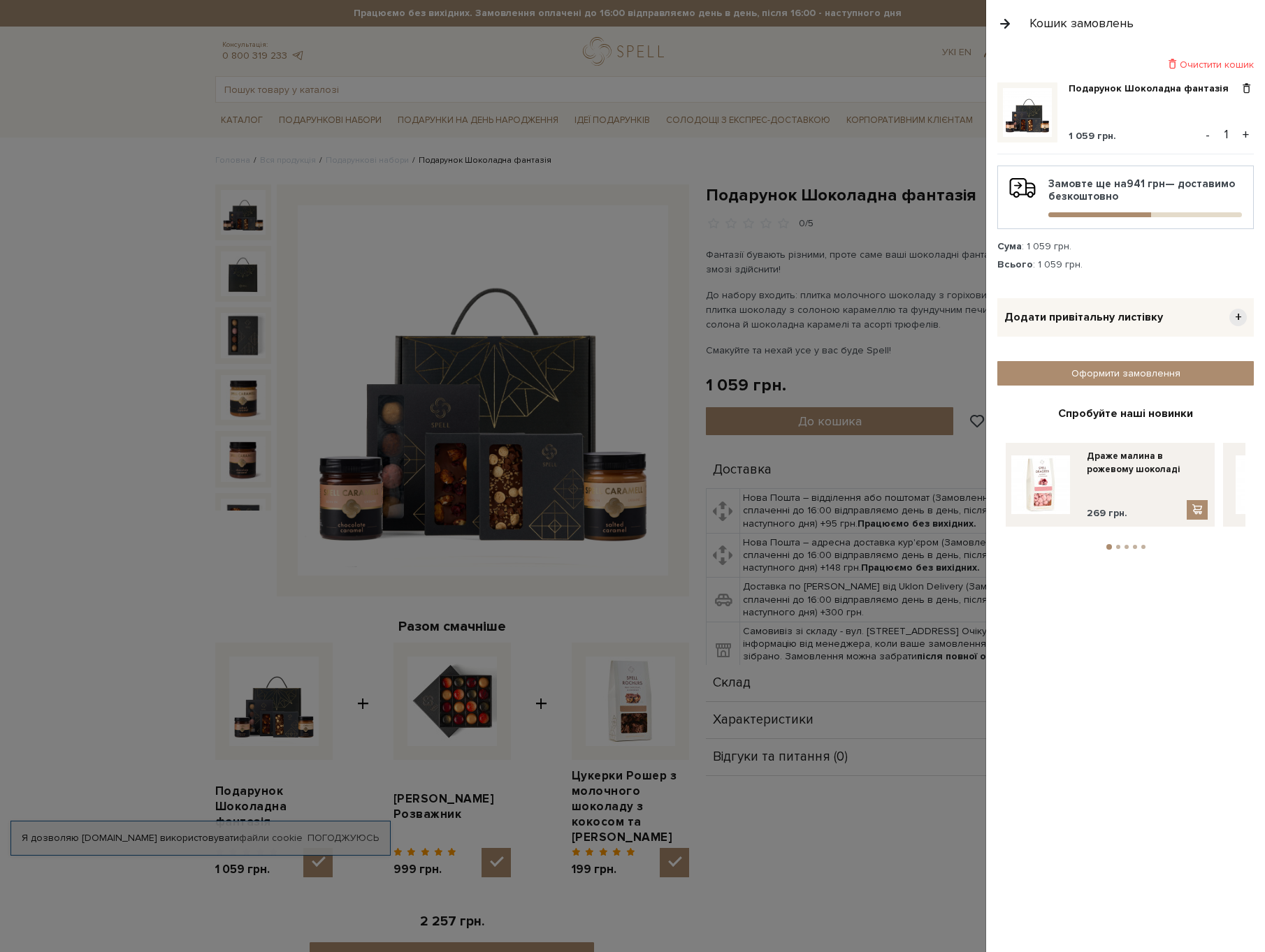
click at [1221, 66] on div "Очистити кошик" at bounding box center [1126, 64] width 256 height 13
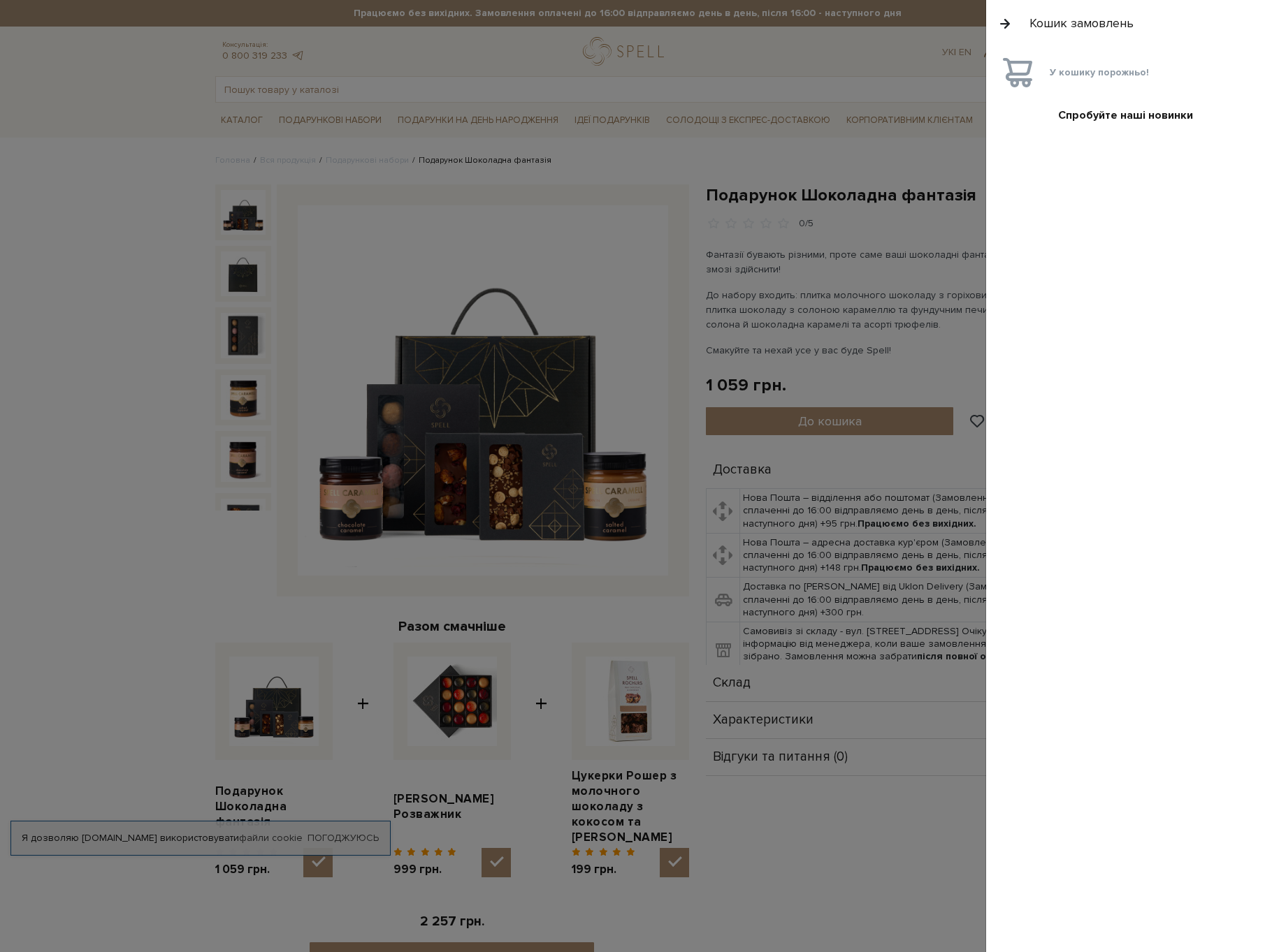
click at [993, 24] on div "Кошик замовлень" at bounding box center [1125, 23] width 279 height 47
